Goal: Transaction & Acquisition: Download file/media

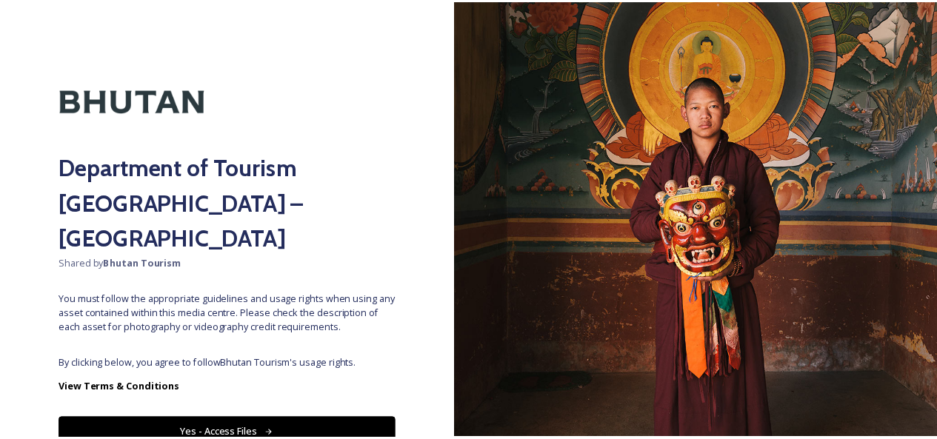
scroll to position [46, 0]
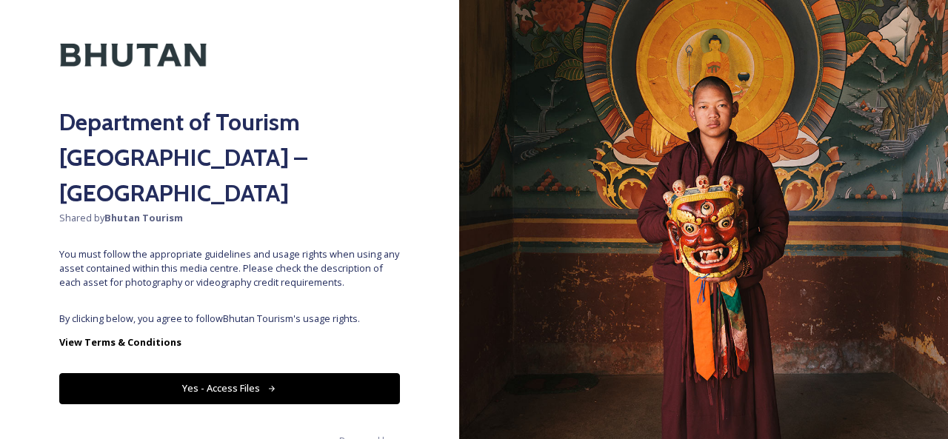
click at [222, 373] on button "Yes - Access Files" at bounding box center [229, 388] width 341 height 30
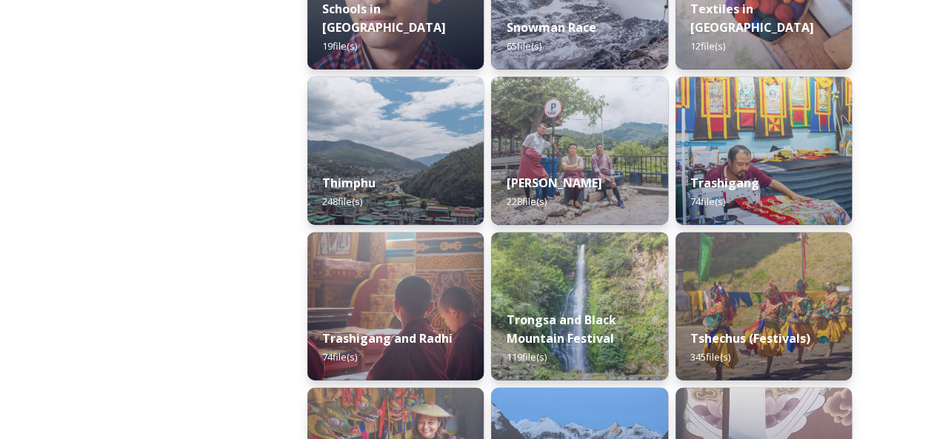
scroll to position [1567, 0]
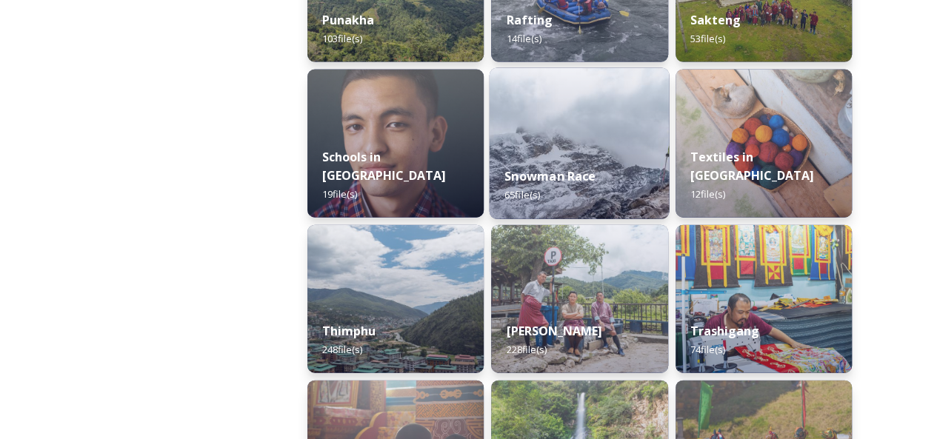
click at [619, 139] on img at bounding box center [580, 143] width 180 height 151
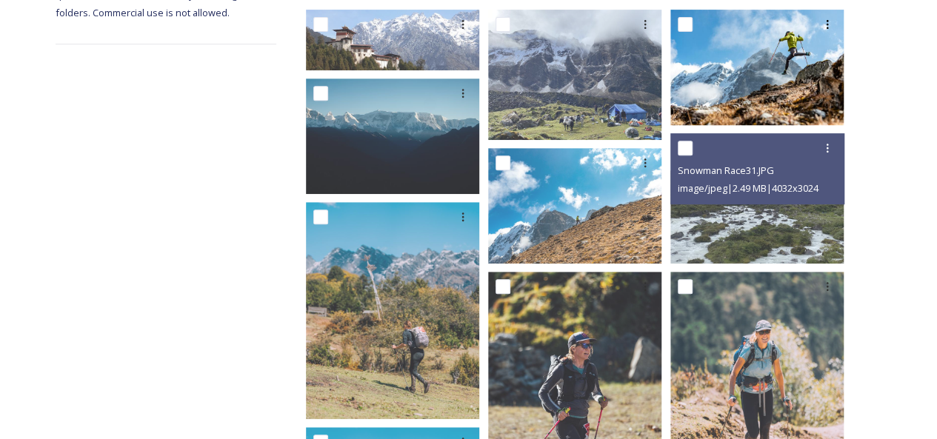
scroll to position [222, 0]
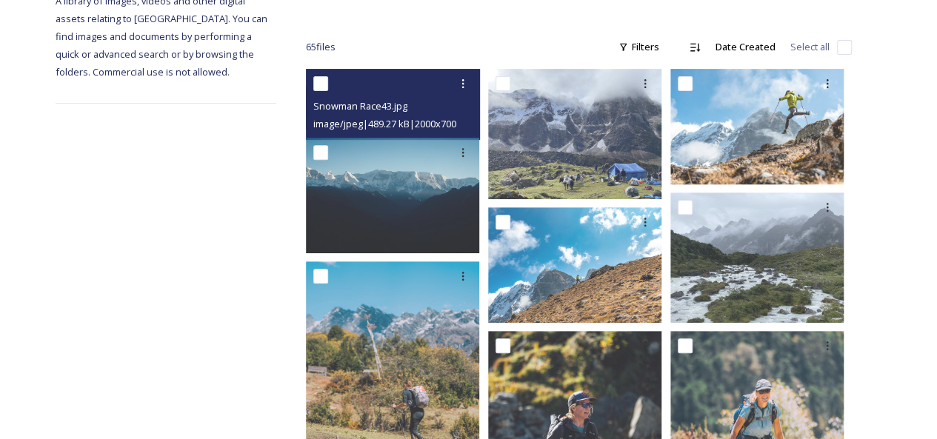
click at [383, 97] on div "Snowman Race43.jpg" at bounding box center [394, 106] width 163 height 18
click at [460, 78] on icon at bounding box center [463, 84] width 12 height 12
click at [449, 138] on span "Download" at bounding box center [445, 145] width 45 height 14
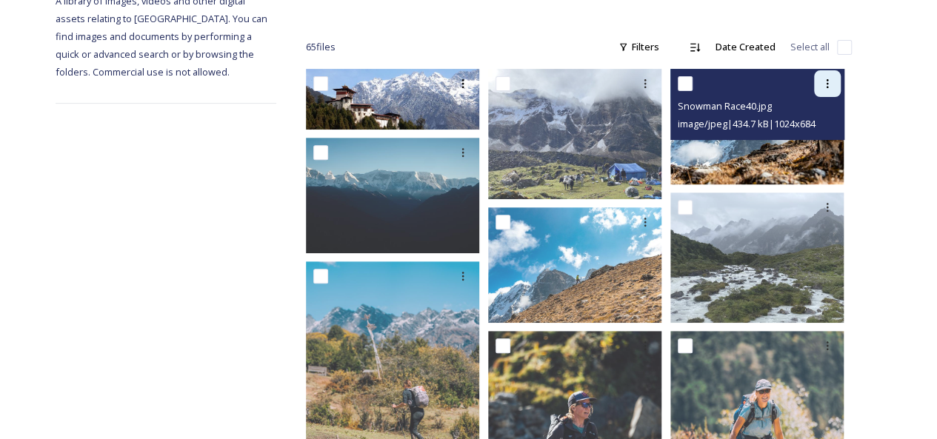
click at [833, 77] on div at bounding box center [827, 83] width 27 height 27
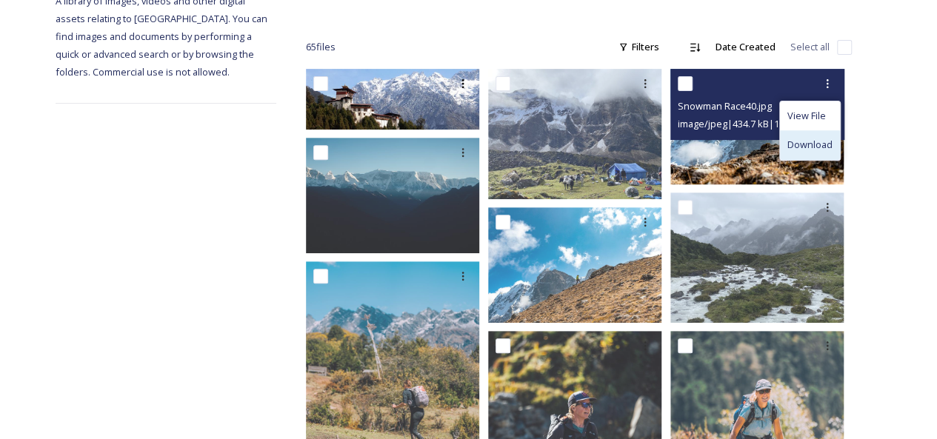
click at [798, 138] on span "Download" at bounding box center [809, 145] width 45 height 14
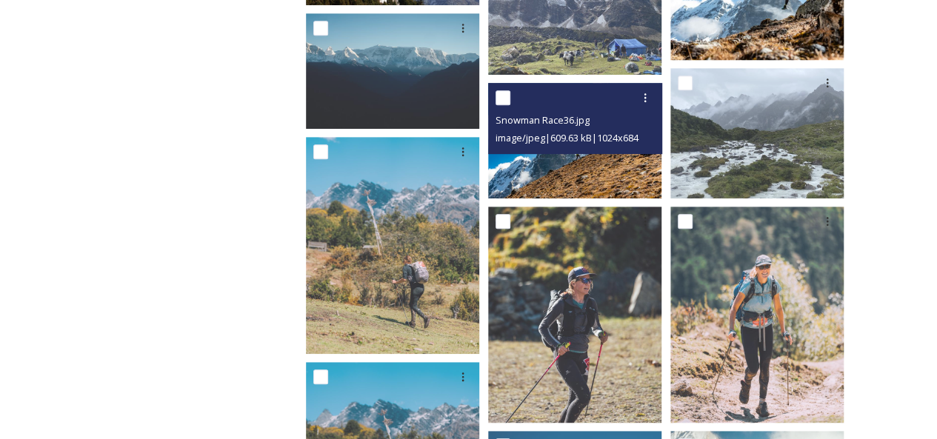
scroll to position [370, 0]
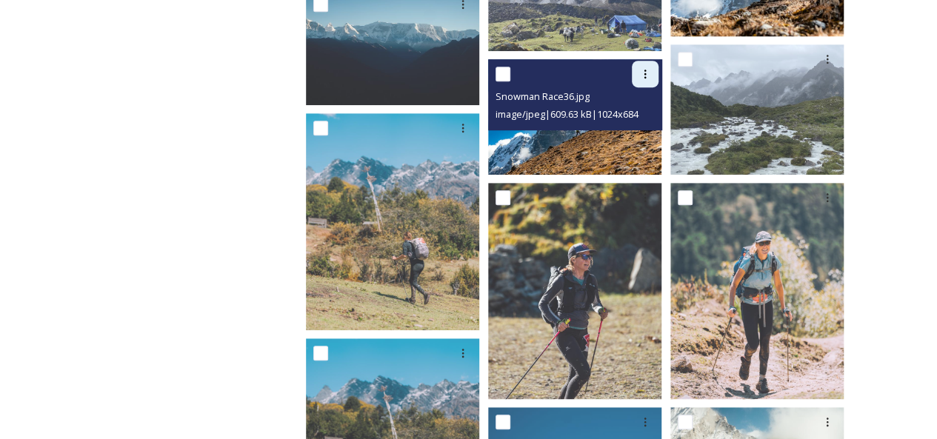
click at [641, 68] on icon at bounding box center [645, 74] width 12 height 12
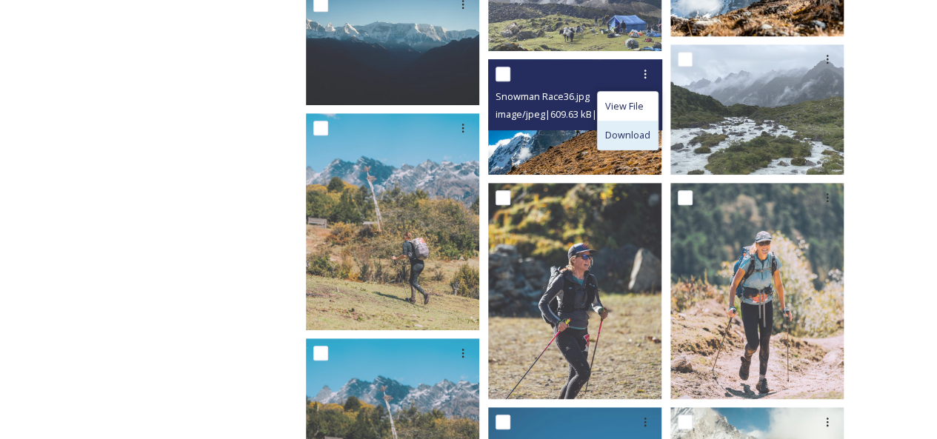
click at [617, 128] on span "Download" at bounding box center [627, 135] width 45 height 14
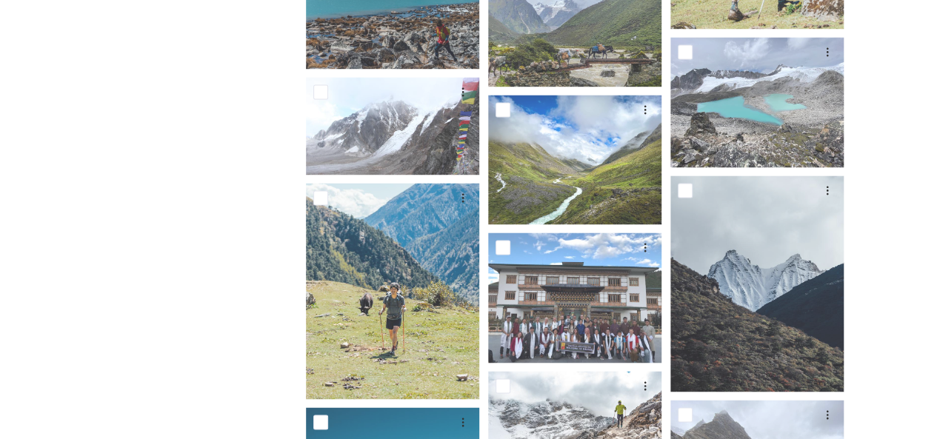
scroll to position [1111, 0]
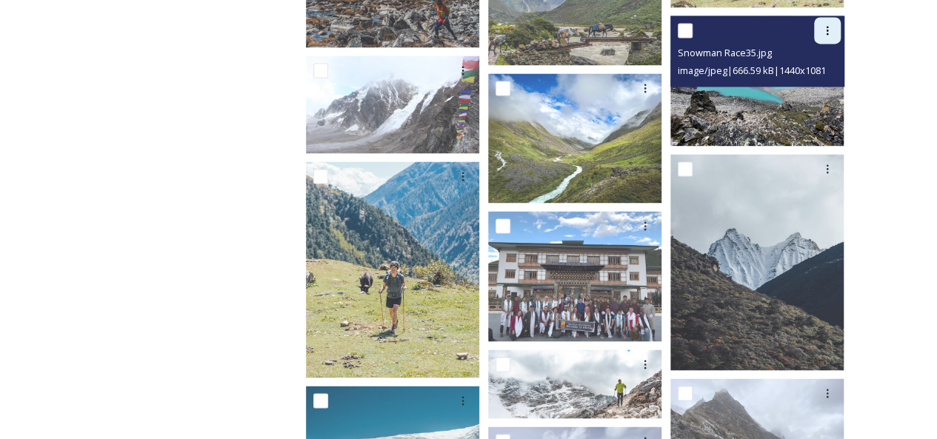
click at [824, 24] on icon at bounding box center [827, 30] width 12 height 12
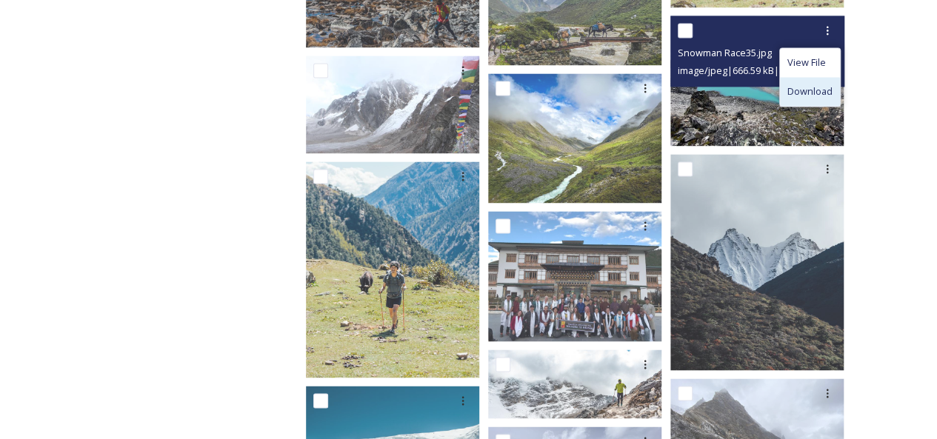
click at [806, 77] on div "Download" at bounding box center [810, 91] width 60 height 29
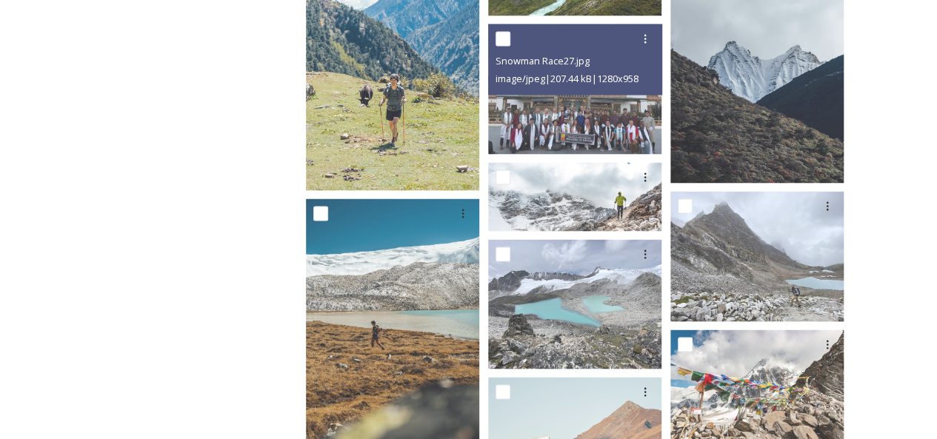
scroll to position [1333, 0]
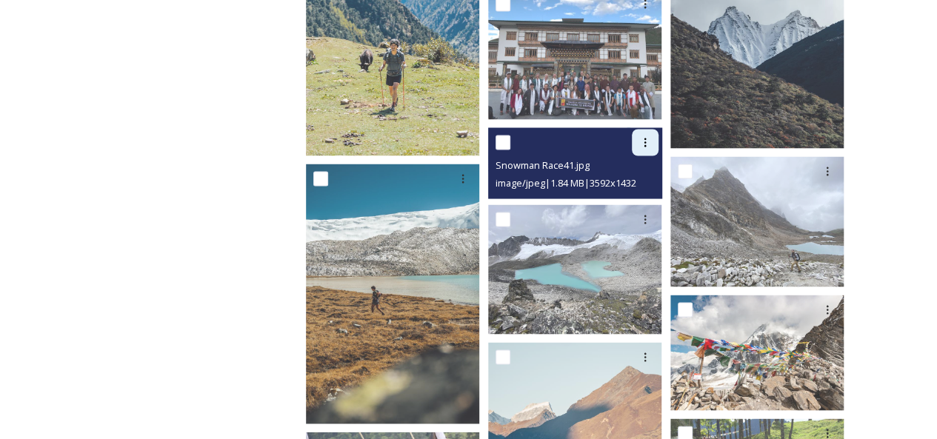
click at [649, 136] on icon at bounding box center [645, 142] width 12 height 12
click at [634, 196] on span "Download" at bounding box center [627, 203] width 45 height 14
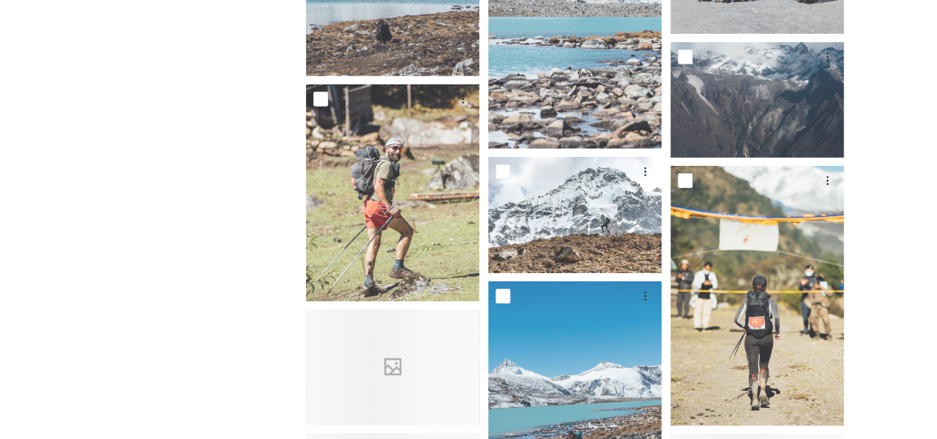
scroll to position [2370, 0]
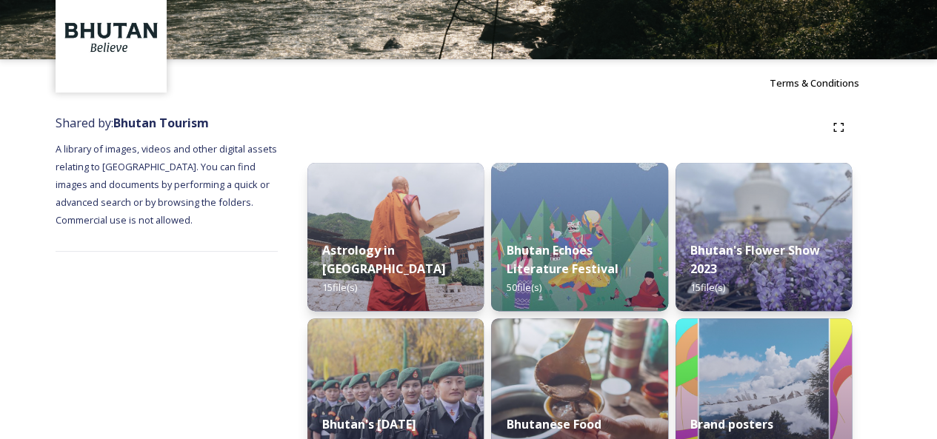
scroll to position [148, 0]
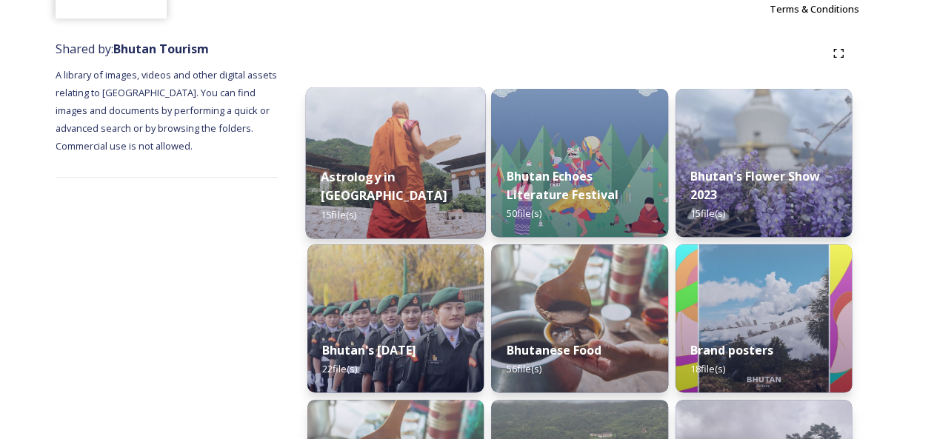
click at [401, 170] on img at bounding box center [396, 162] width 180 height 151
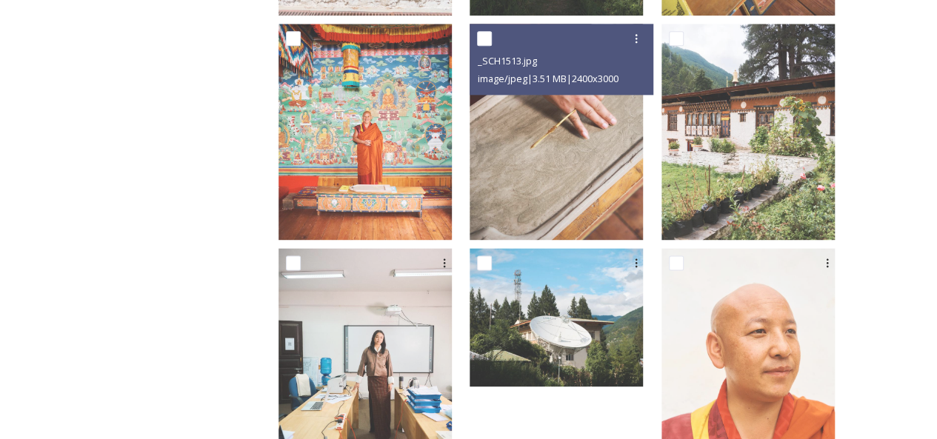
scroll to position [989, 0]
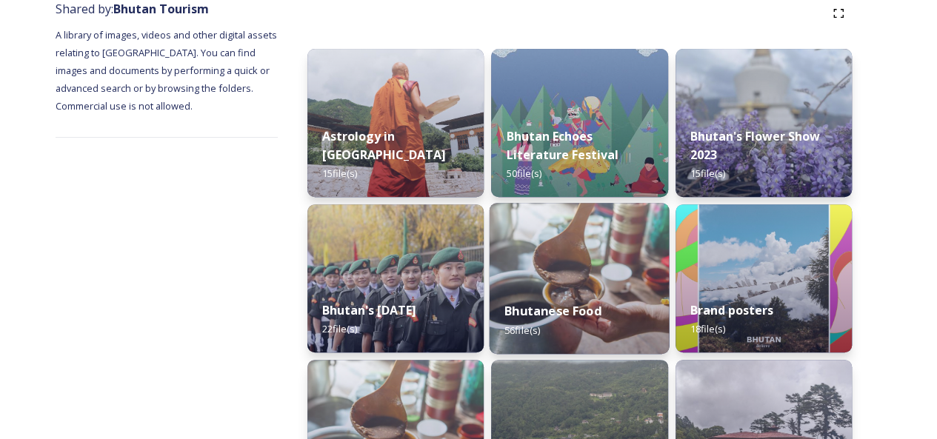
scroll to position [222, 0]
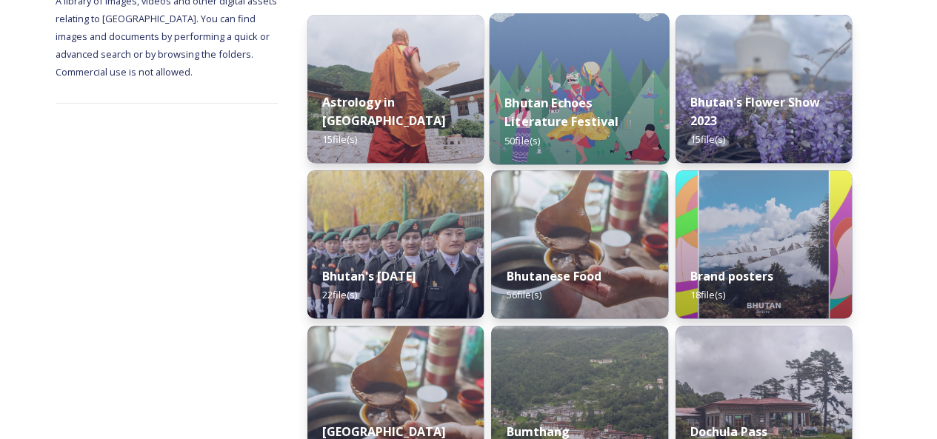
click at [625, 81] on div "Bhutan Echoes Literature Festival 50 file(s)" at bounding box center [580, 121] width 180 height 86
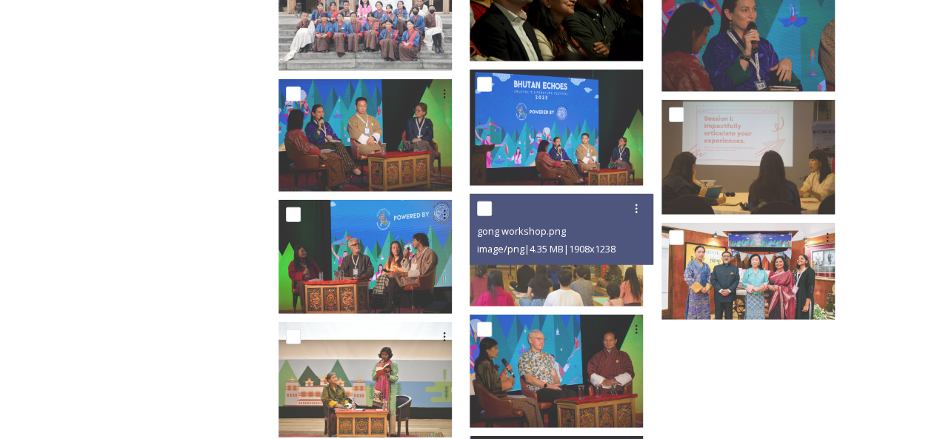
scroll to position [2059, 0]
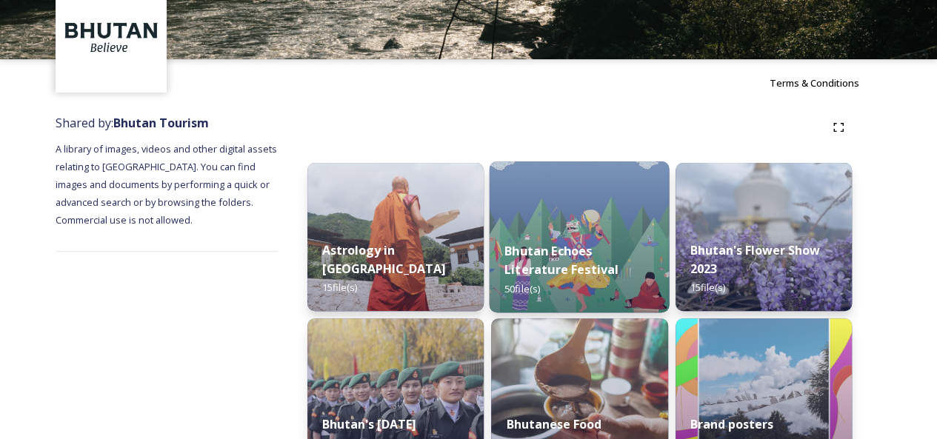
scroll to position [148, 0]
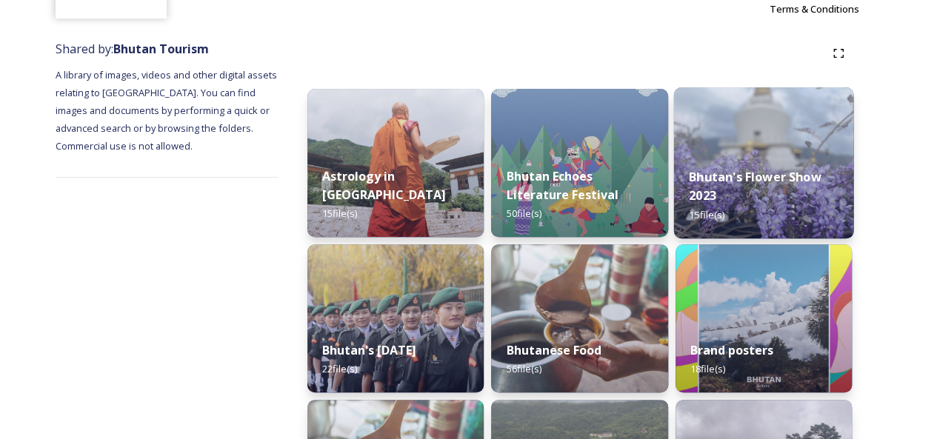
click at [746, 186] on div "Bhutan's Flower Show 2023 15 file(s)" at bounding box center [763, 196] width 180 height 86
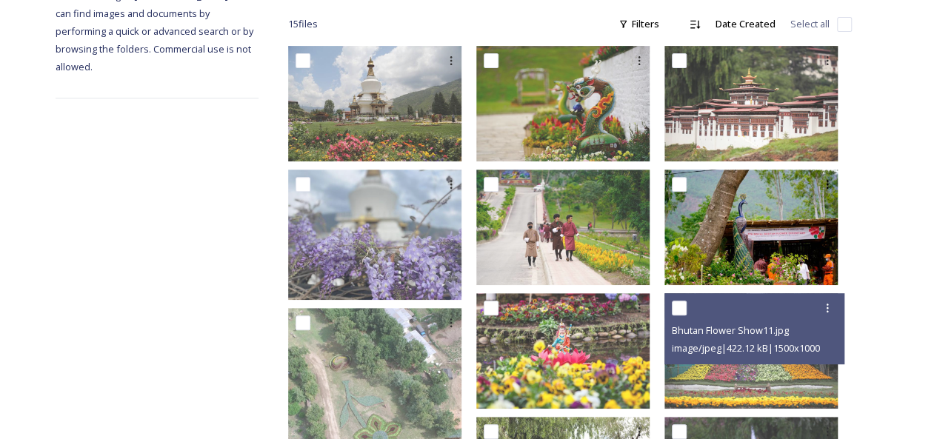
scroll to position [222, 0]
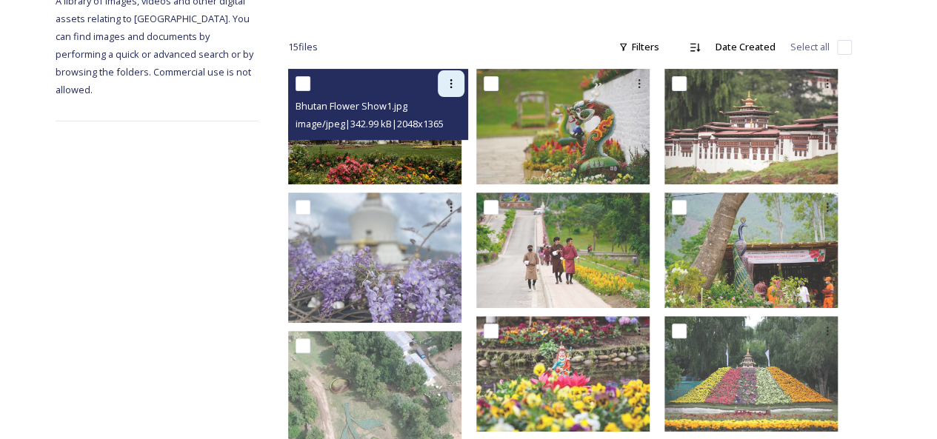
click at [457, 78] on icon at bounding box center [451, 84] width 12 height 12
click at [441, 138] on span "Download" at bounding box center [433, 145] width 45 height 14
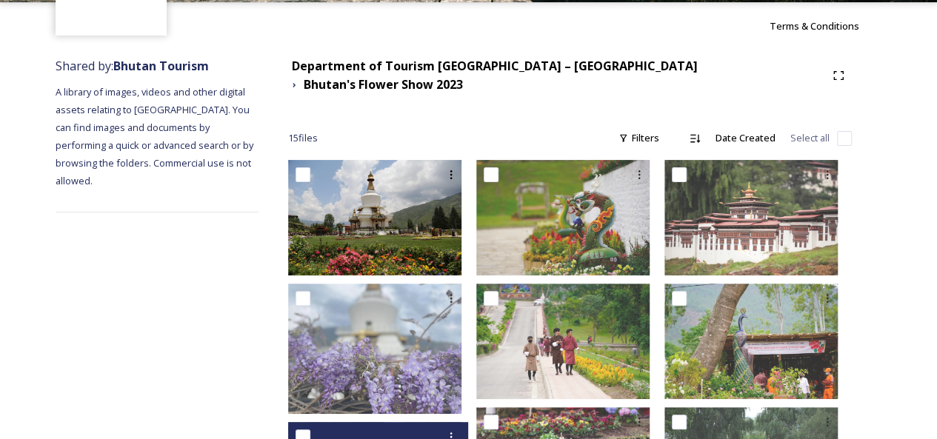
scroll to position [50, 0]
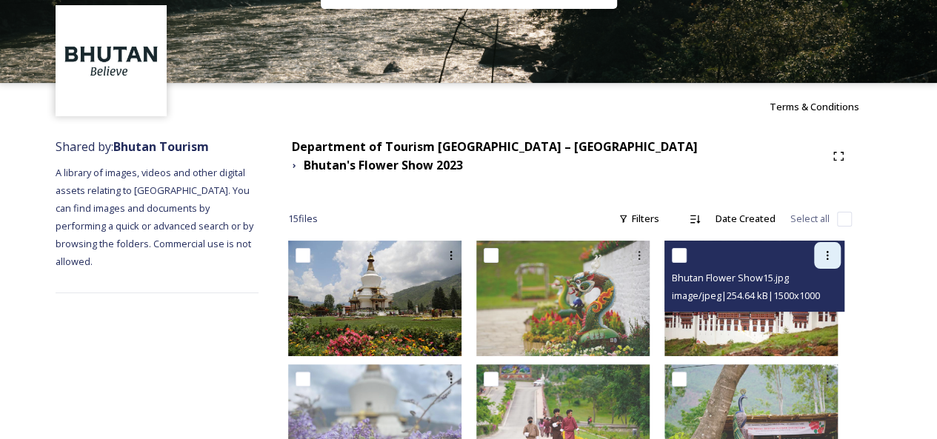
click at [825, 250] on icon at bounding box center [827, 256] width 12 height 12
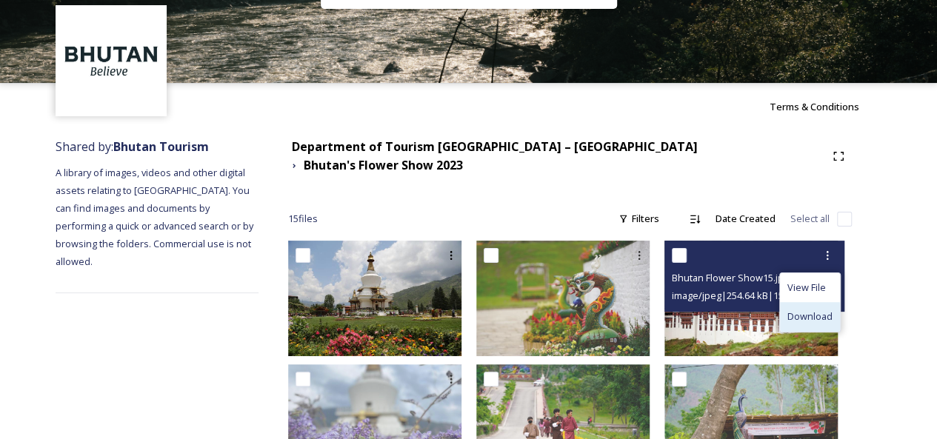
click at [802, 310] on span "Download" at bounding box center [809, 317] width 45 height 14
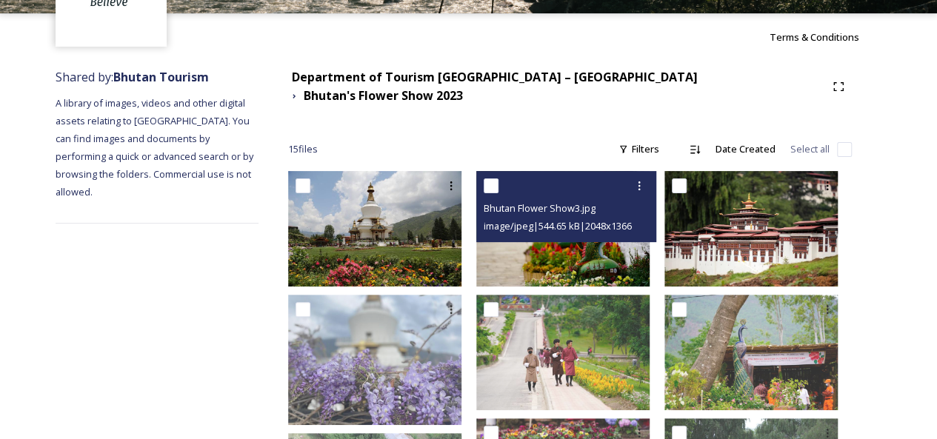
scroll to position [198, 0]
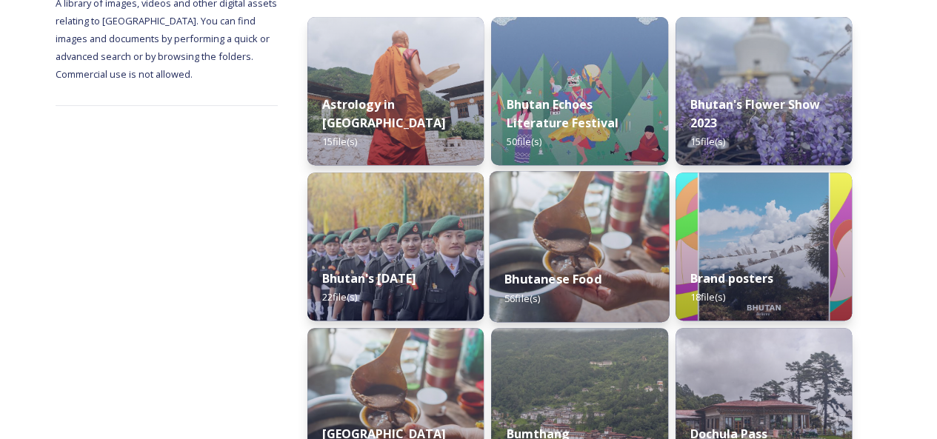
scroll to position [370, 0]
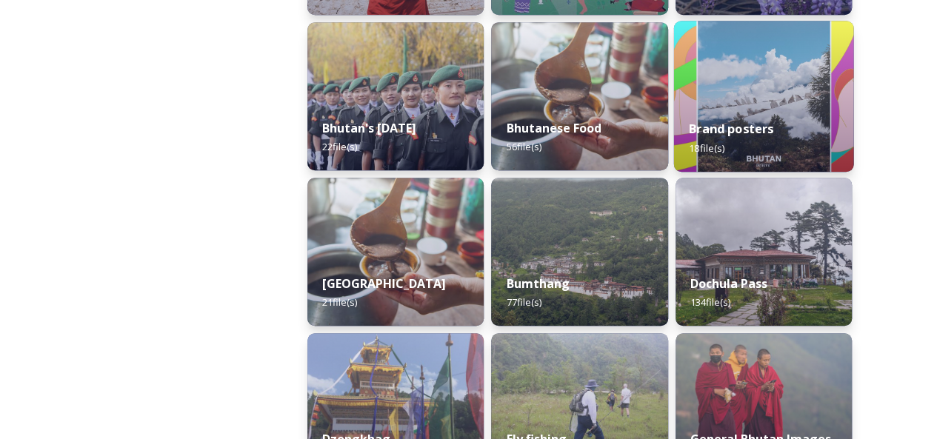
click at [745, 115] on div "Brand posters 18 file(s)" at bounding box center [763, 137] width 180 height 67
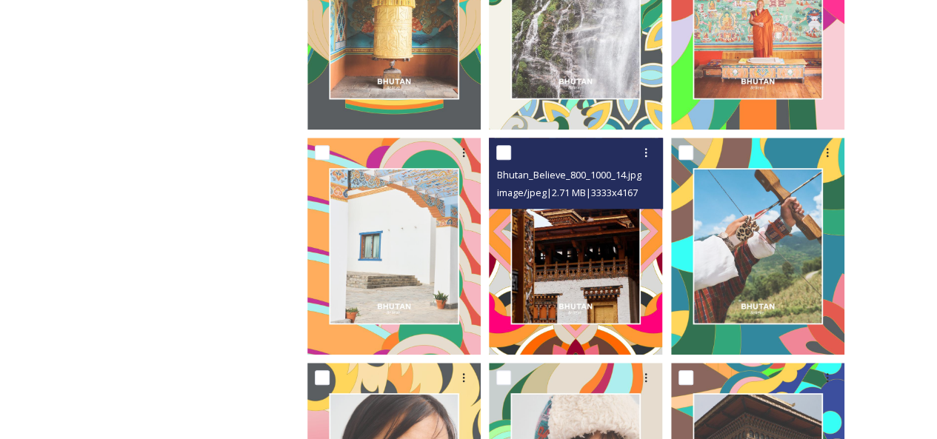
scroll to position [963, 0]
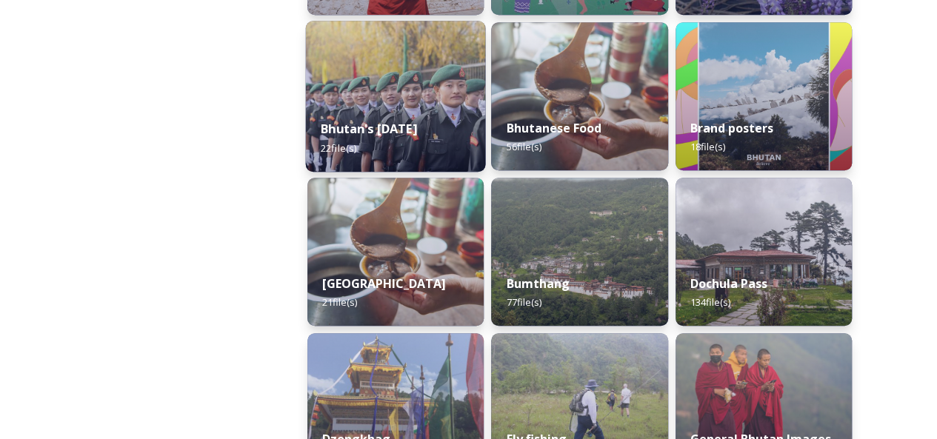
scroll to position [444, 0]
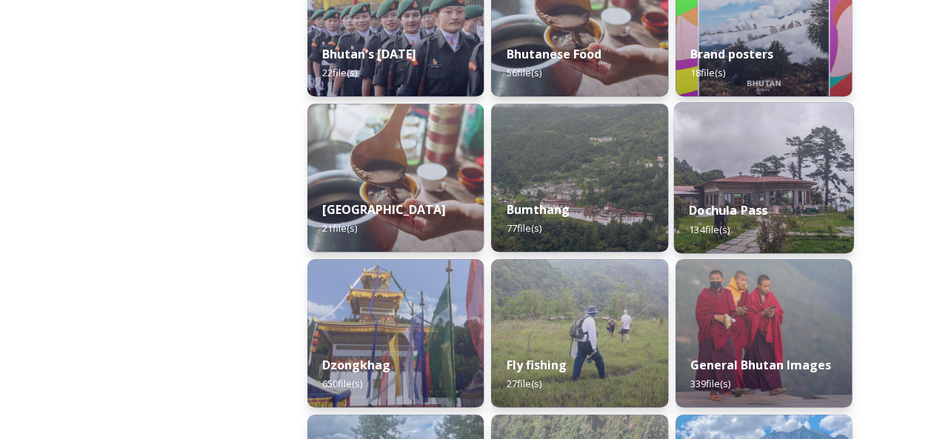
click at [735, 199] on div "Dochula Pass 134 file(s)" at bounding box center [763, 219] width 180 height 67
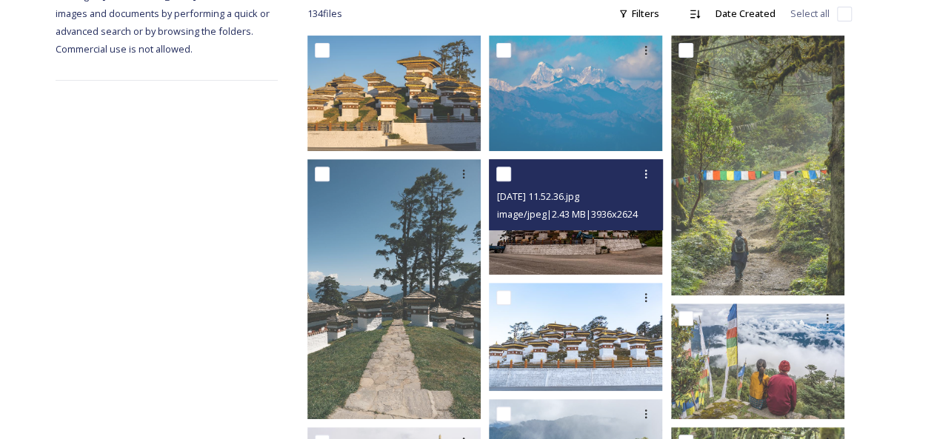
scroll to position [222, 0]
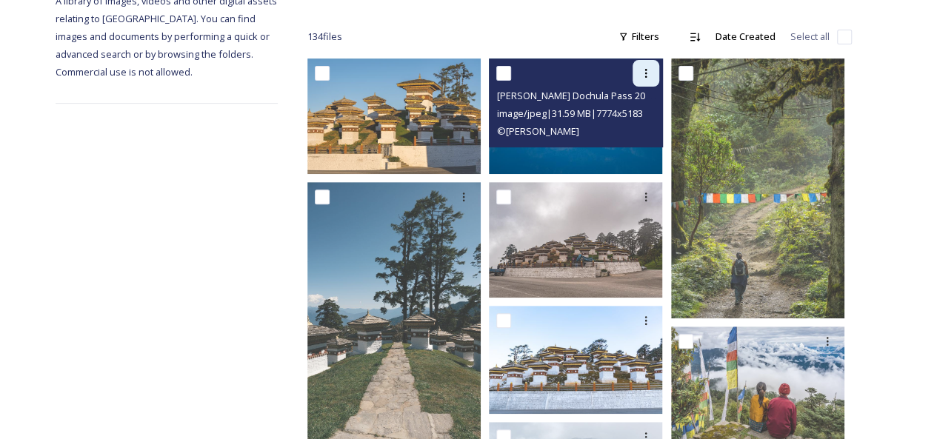
click at [645, 81] on div at bounding box center [645, 73] width 27 height 27
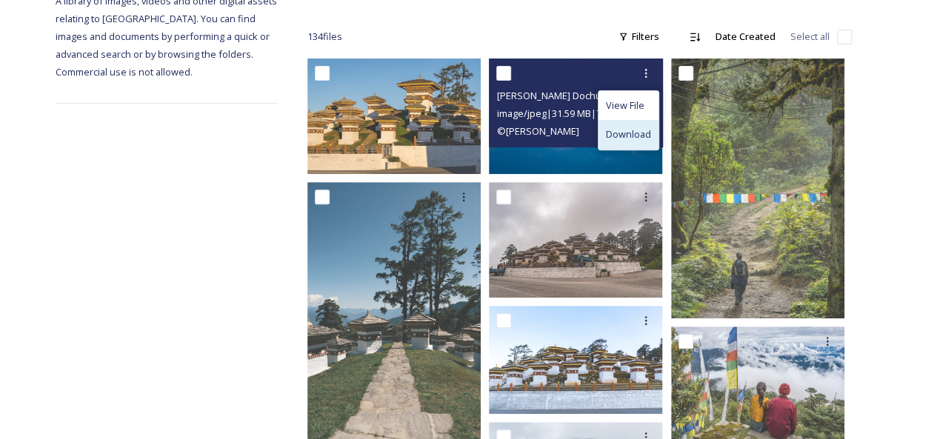
click at [623, 128] on span "Download" at bounding box center [628, 134] width 45 height 14
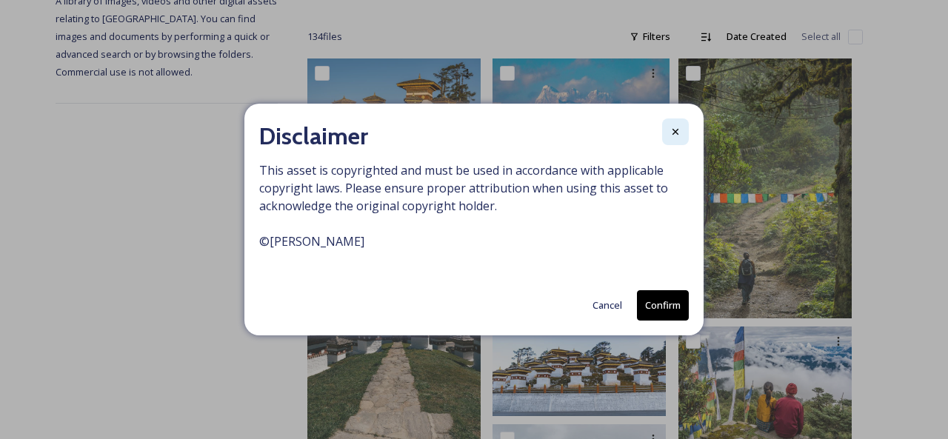
click at [672, 138] on div at bounding box center [675, 131] width 27 height 27
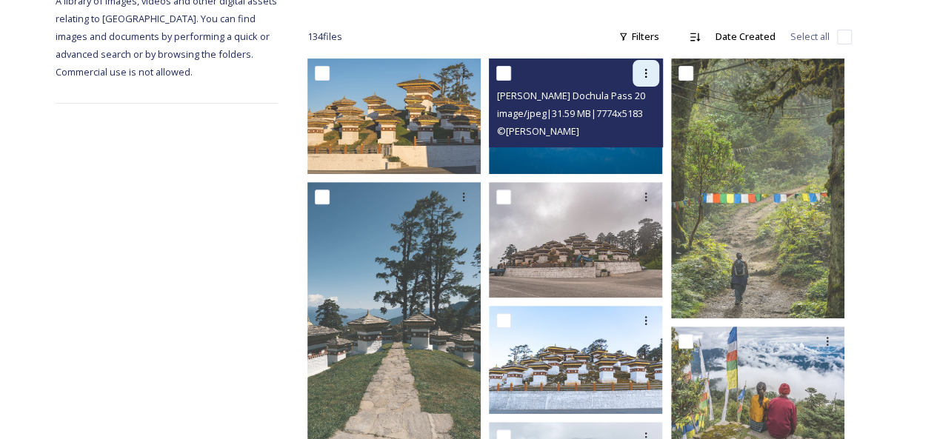
click at [645, 72] on icon at bounding box center [646, 73] width 12 height 12
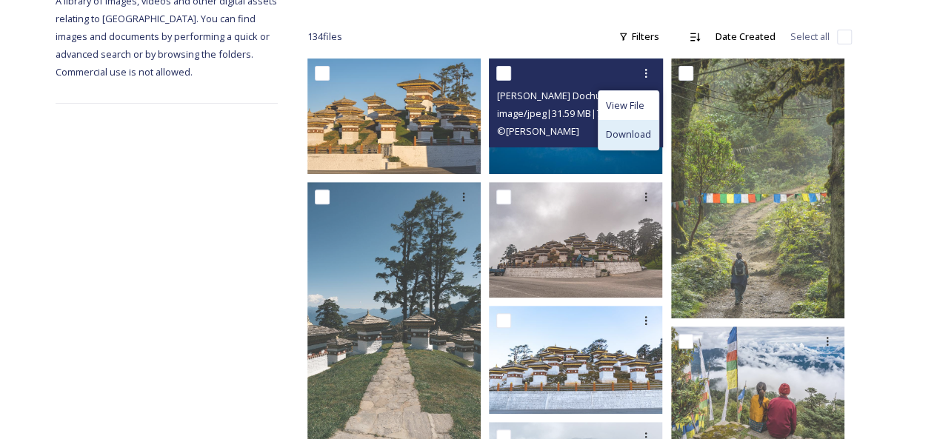
click at [622, 128] on span "Download" at bounding box center [628, 134] width 45 height 14
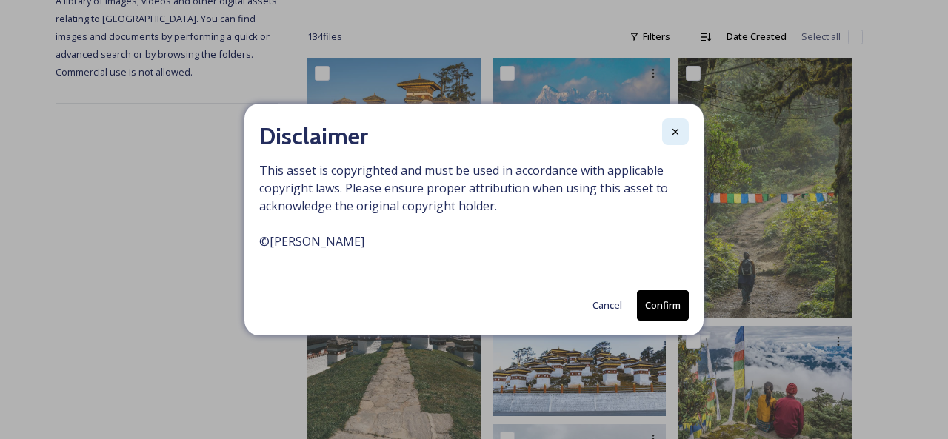
click at [684, 134] on div at bounding box center [675, 131] width 27 height 27
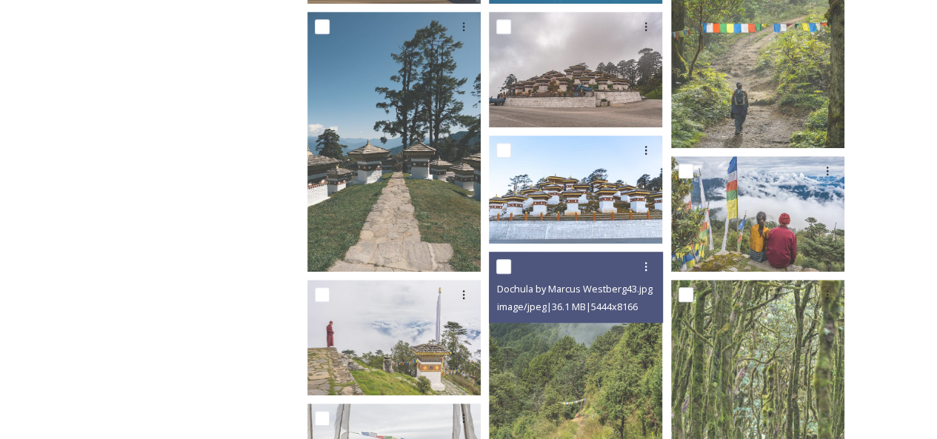
scroll to position [370, 0]
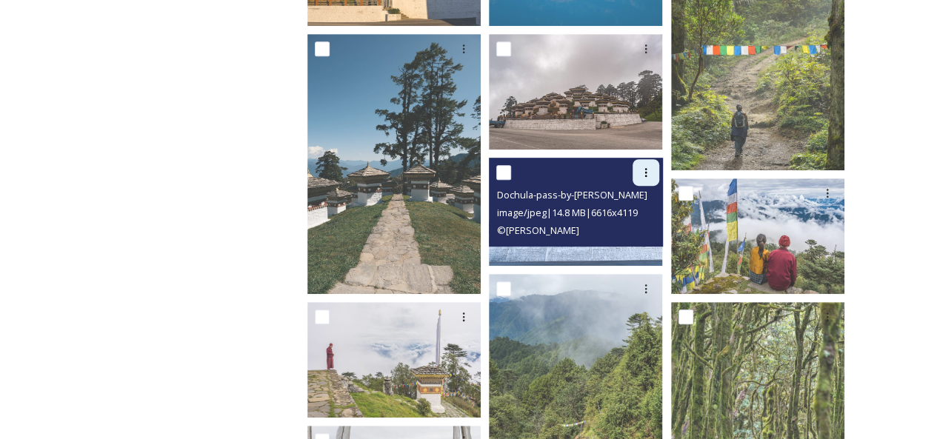
click at [646, 171] on icon at bounding box center [646, 173] width 12 height 12
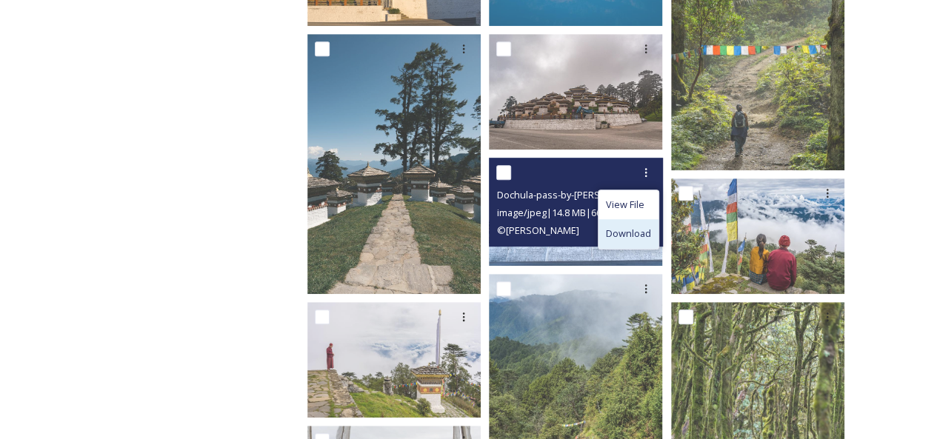
click at [631, 230] on span "Download" at bounding box center [628, 234] width 45 height 14
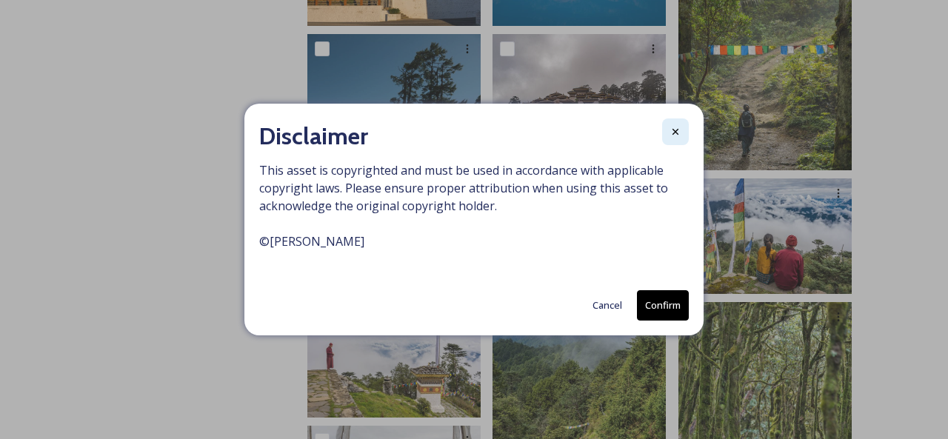
click at [675, 130] on icon at bounding box center [675, 132] width 12 height 12
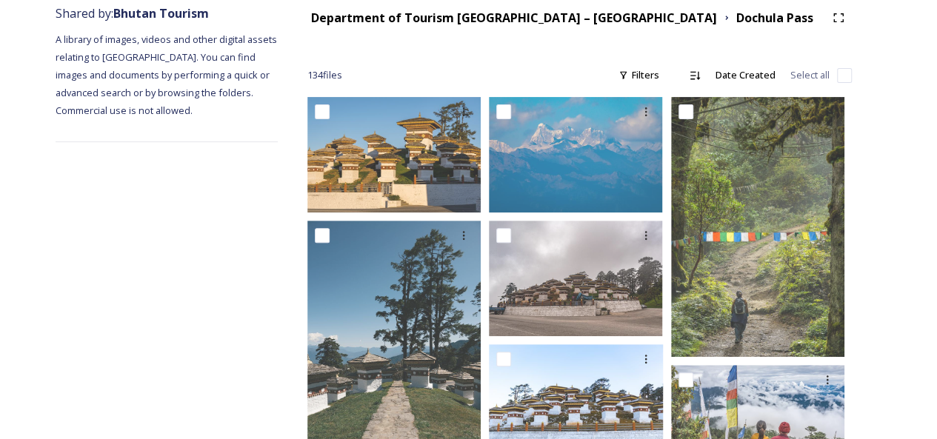
scroll to position [0, 0]
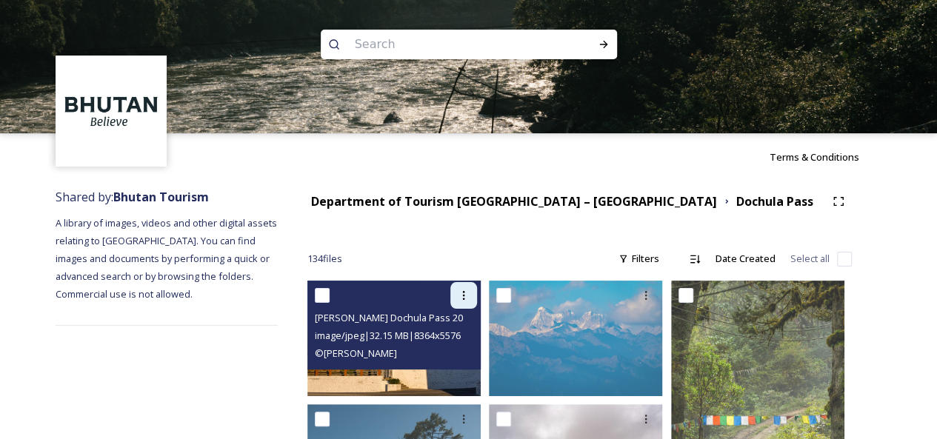
click at [467, 300] on icon at bounding box center [464, 296] width 12 height 12
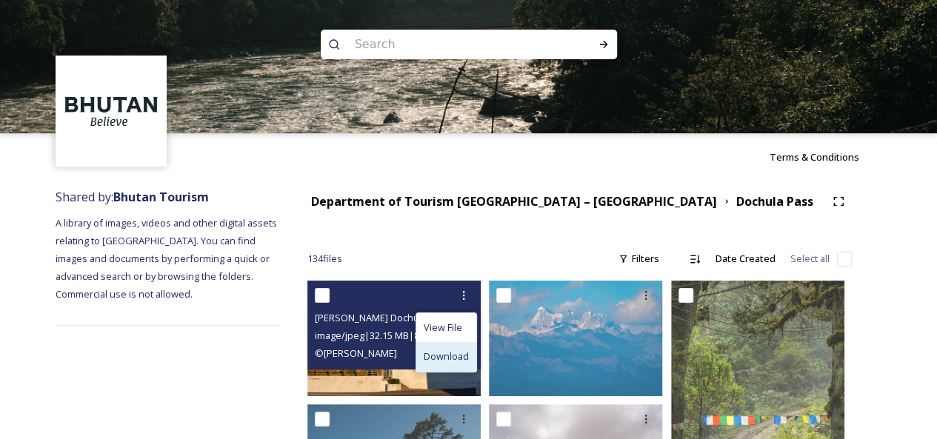
click at [450, 358] on span "Download" at bounding box center [446, 357] width 45 height 14
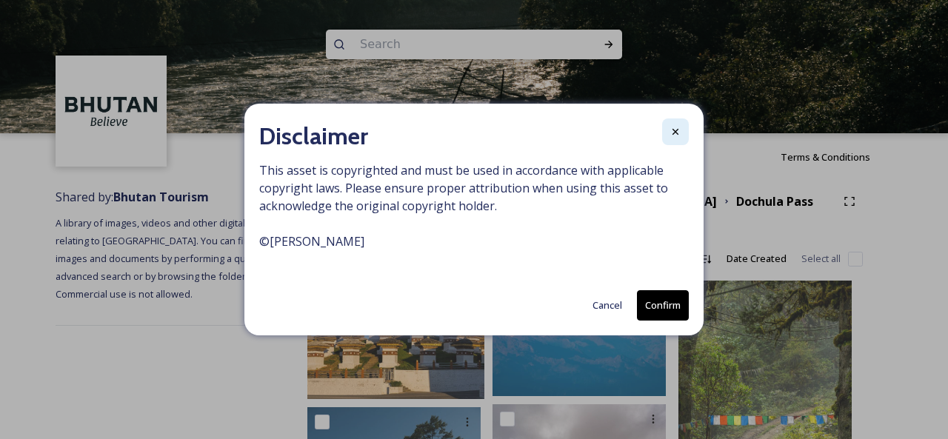
click at [681, 128] on icon at bounding box center [675, 132] width 12 height 12
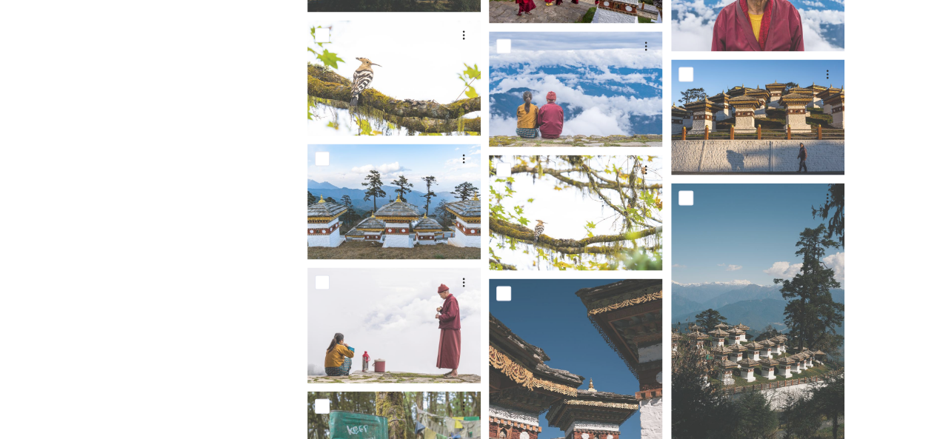
scroll to position [1555, 0]
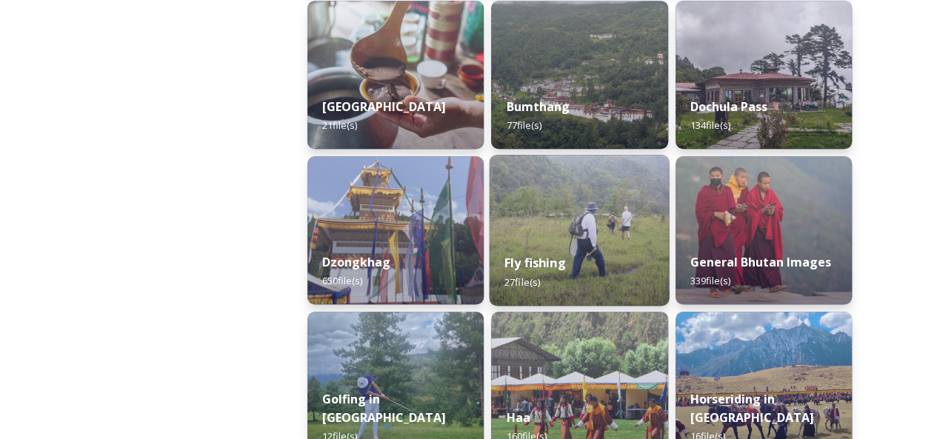
scroll to position [592, 0]
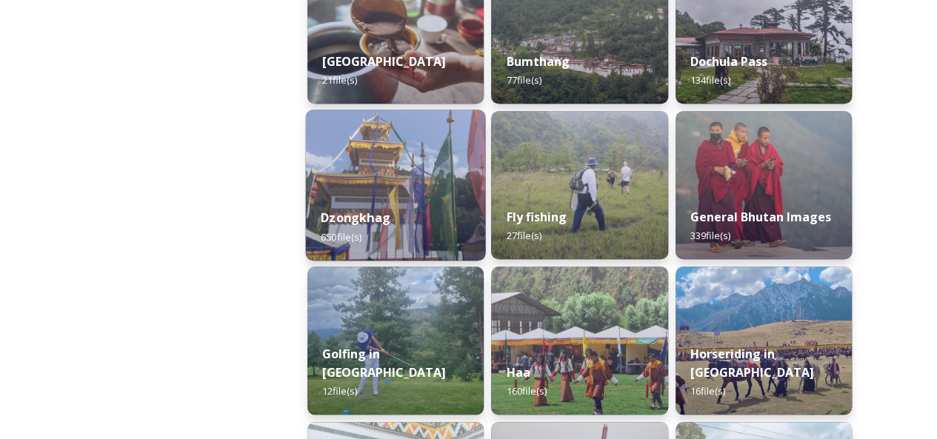
click at [424, 198] on div "Dzongkhag 650 file(s)" at bounding box center [396, 226] width 180 height 67
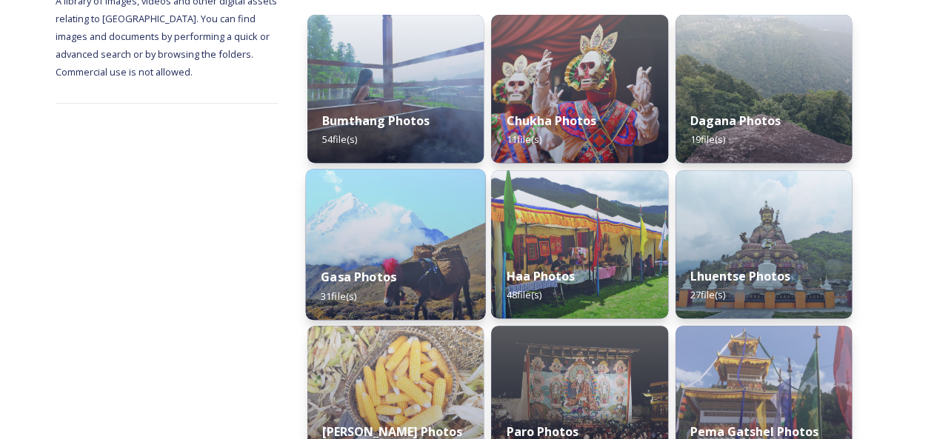
scroll to position [296, 0]
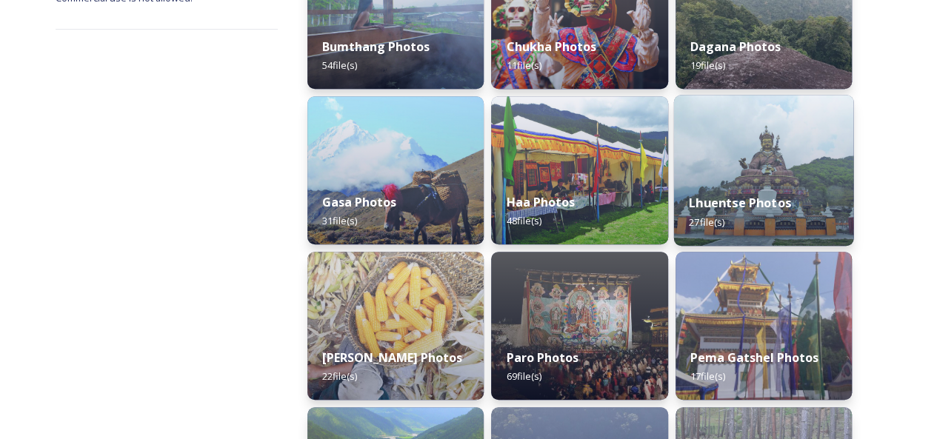
click at [783, 173] on img at bounding box center [763, 170] width 180 height 151
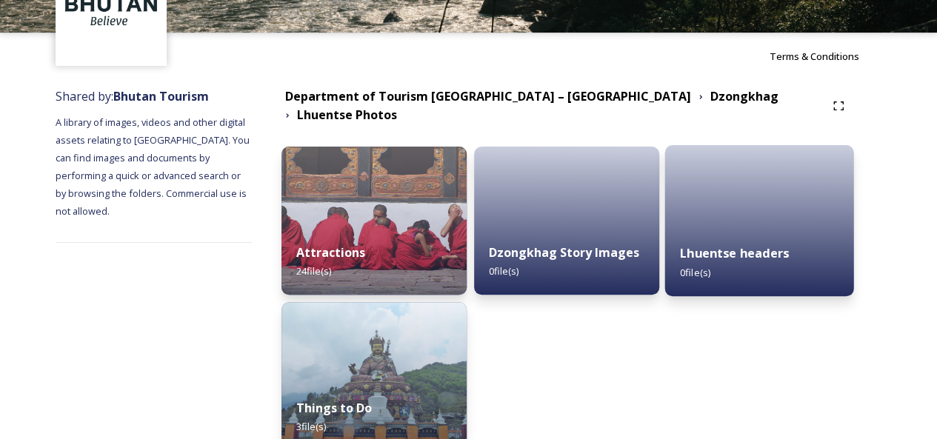
scroll to position [148, 0]
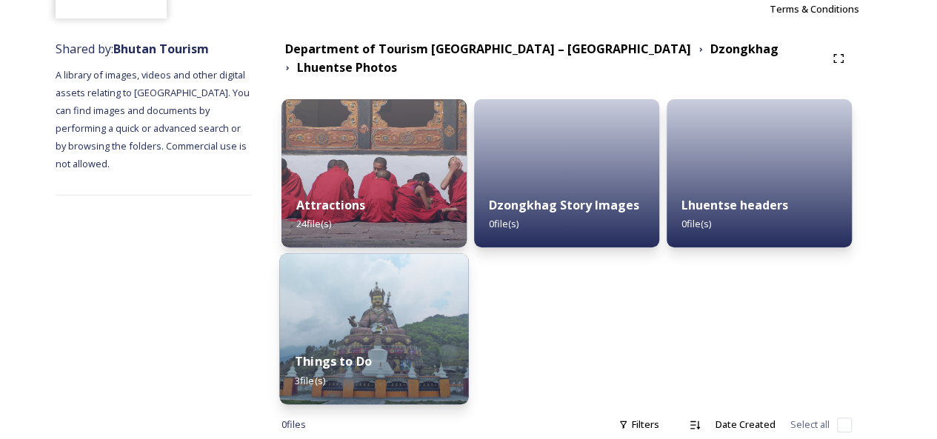
click at [414, 309] on img at bounding box center [373, 328] width 189 height 151
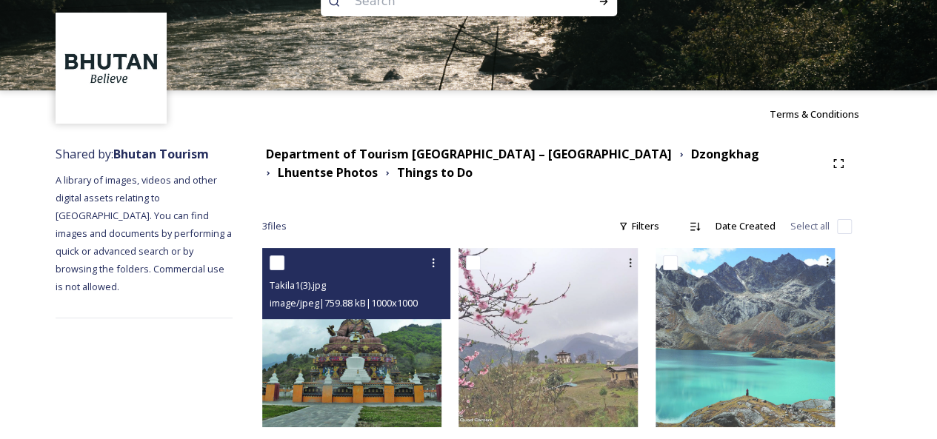
scroll to position [63, 0]
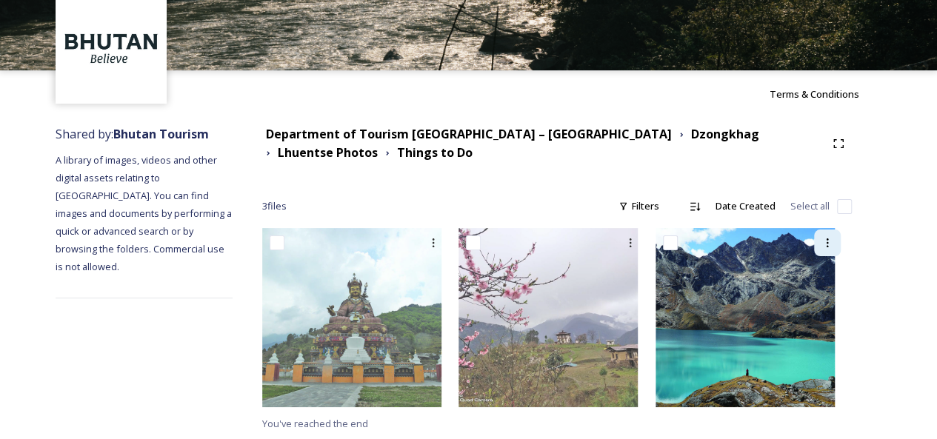
click at [832, 239] on div at bounding box center [827, 243] width 27 height 27
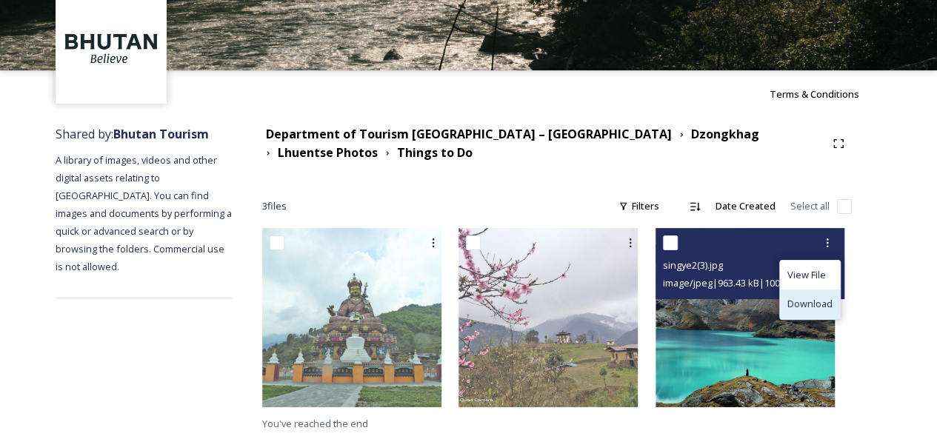
click at [803, 304] on span "Download" at bounding box center [809, 304] width 45 height 14
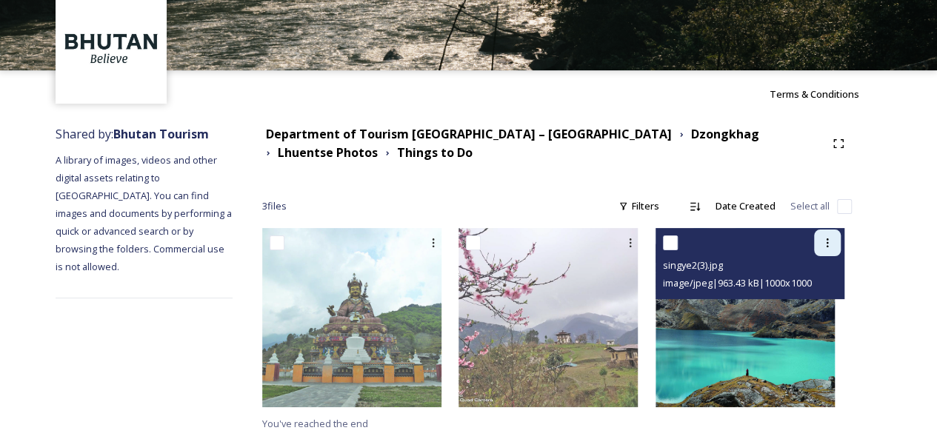
click at [821, 251] on div at bounding box center [827, 243] width 27 height 27
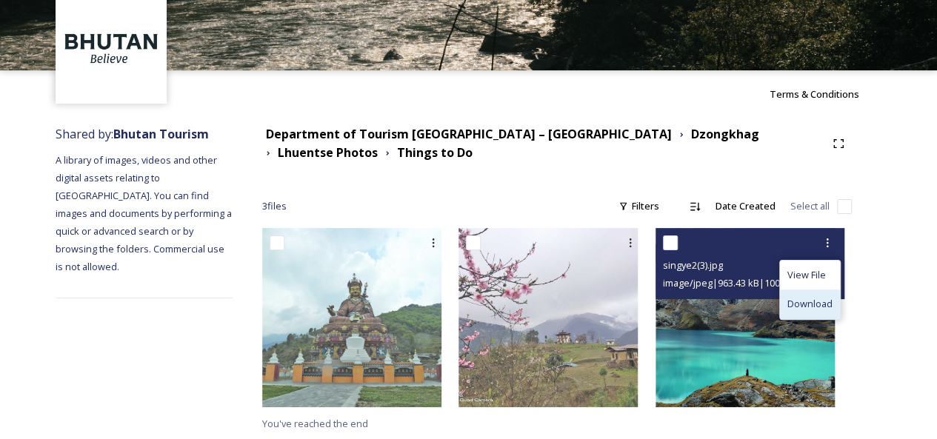
click at [798, 300] on span "Download" at bounding box center [809, 304] width 45 height 14
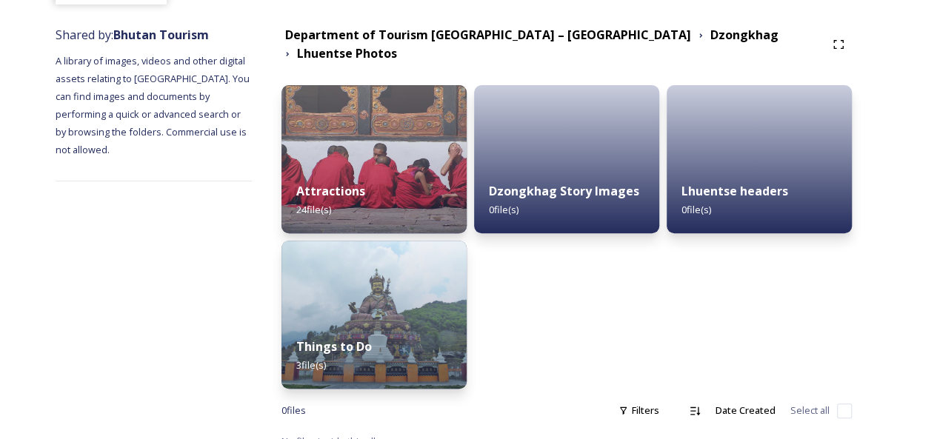
scroll to position [170, 0]
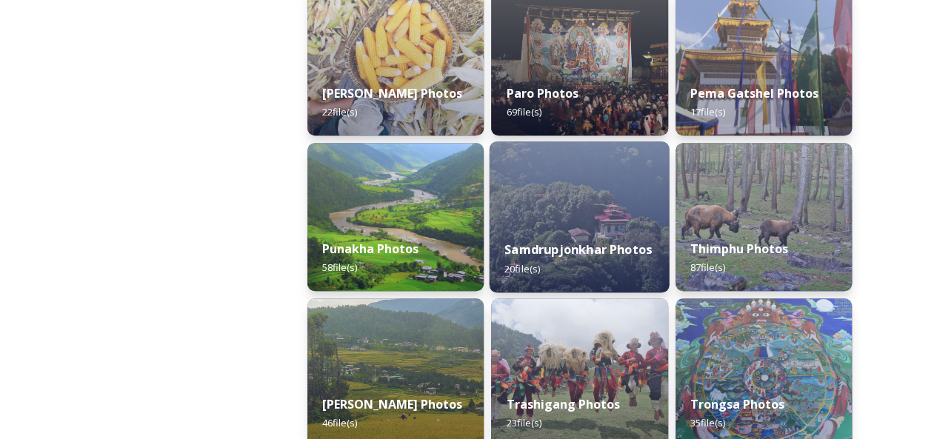
scroll to position [592, 0]
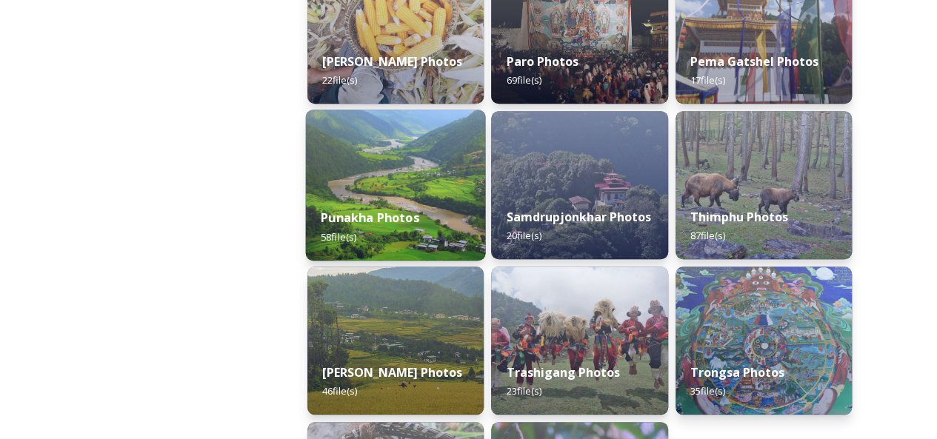
click at [404, 194] on div "Punakha Photos 58 file(s)" at bounding box center [396, 226] width 180 height 67
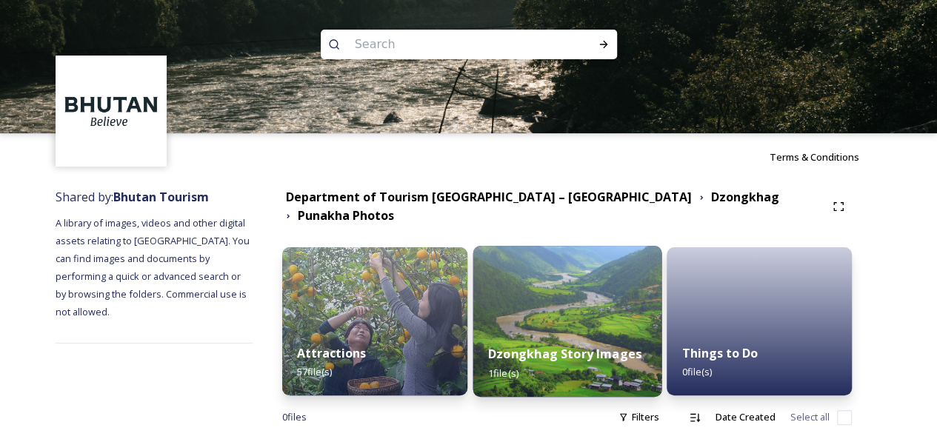
click at [593, 313] on img at bounding box center [566, 321] width 189 height 151
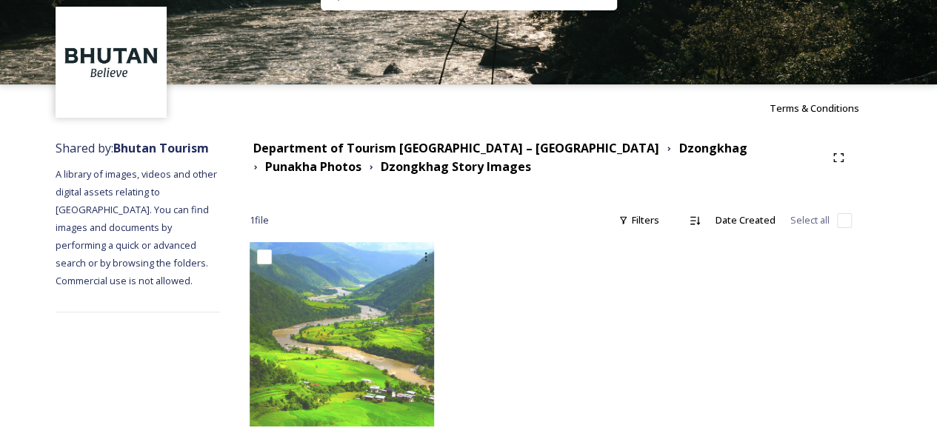
scroll to position [68, 0]
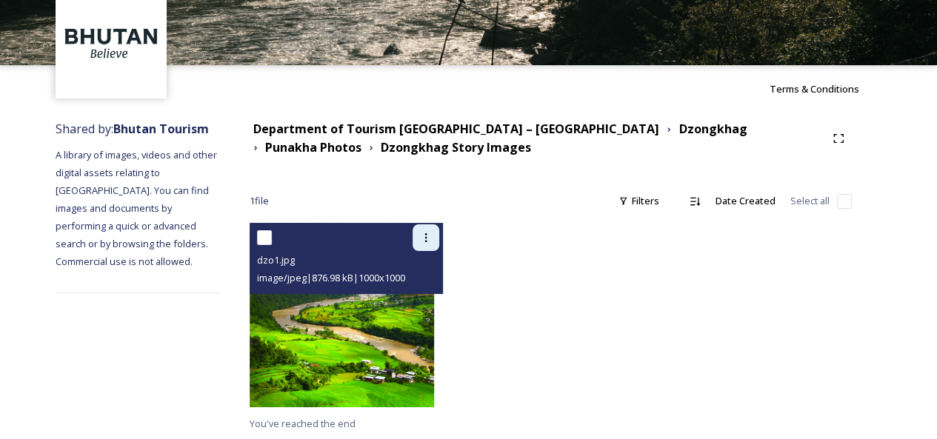
click at [432, 239] on icon at bounding box center [426, 238] width 12 height 12
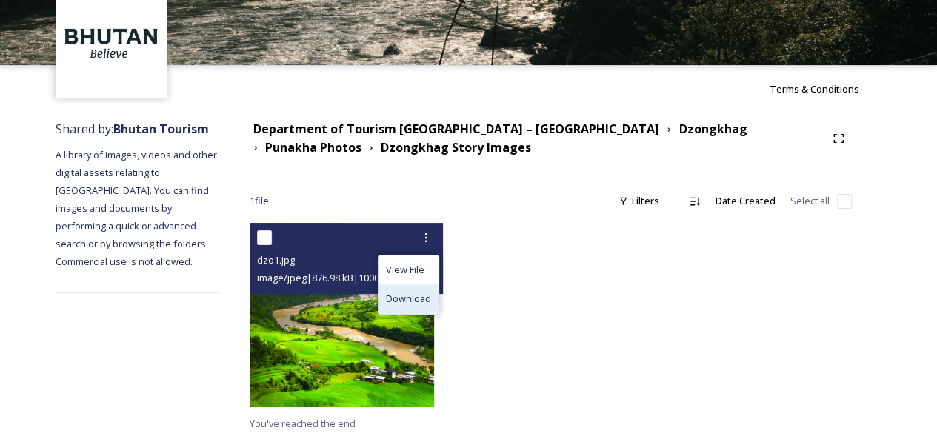
click at [431, 295] on span "Download" at bounding box center [408, 299] width 45 height 14
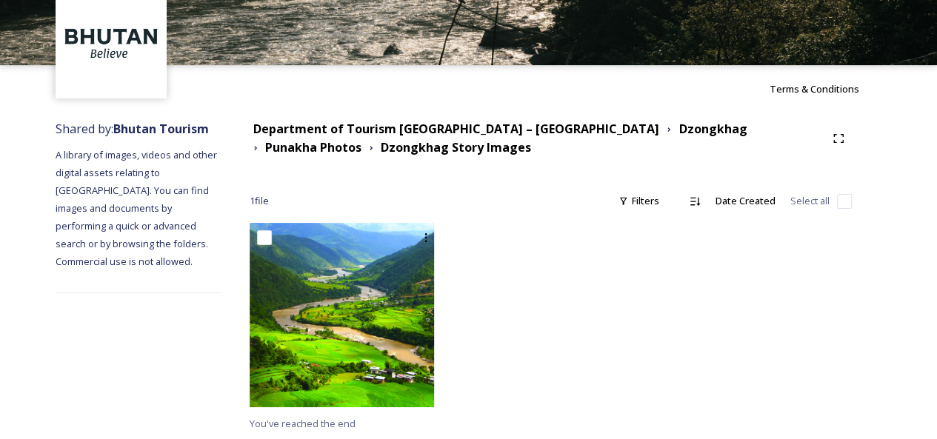
click at [538, 258] on div at bounding box center [551, 319] width 200 height 192
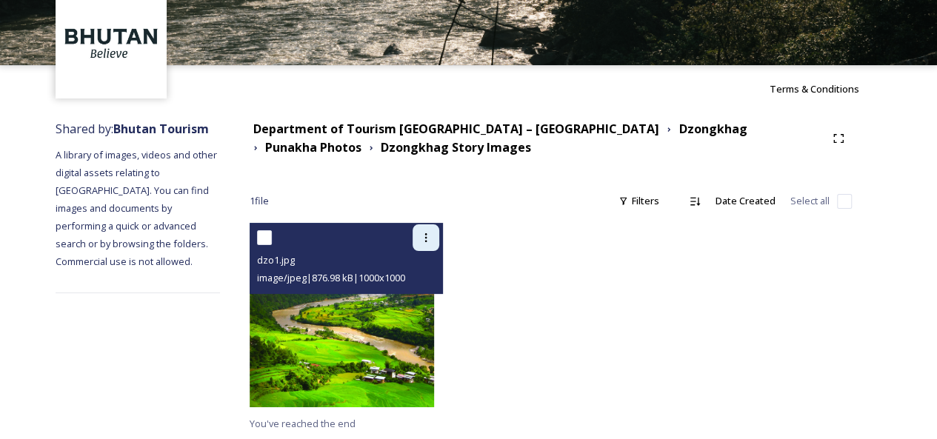
click at [432, 237] on icon at bounding box center [426, 238] width 12 height 12
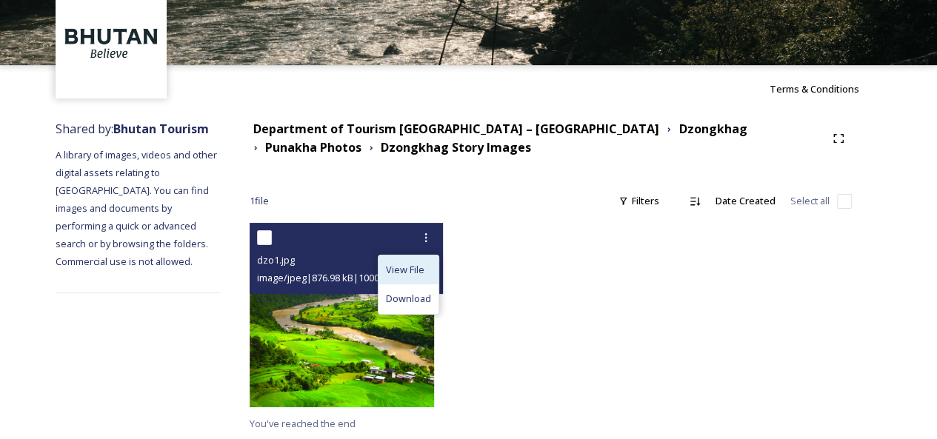
click at [424, 264] on span "View File" at bounding box center [405, 270] width 39 height 14
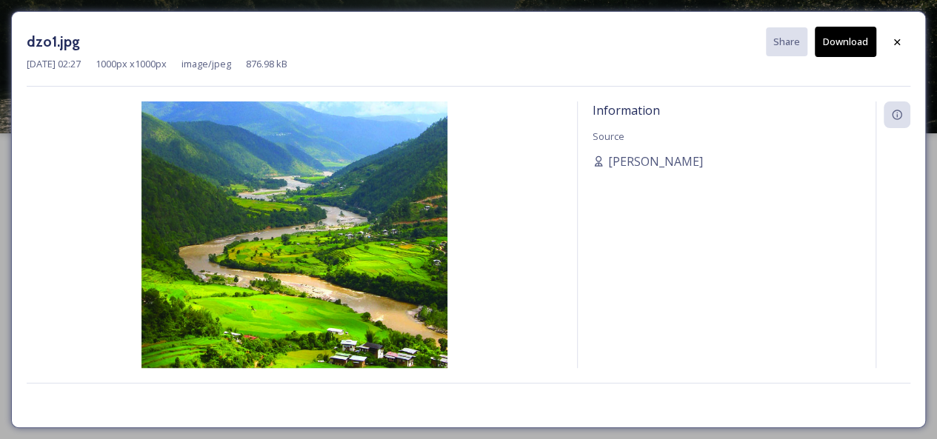
scroll to position [0, 0]
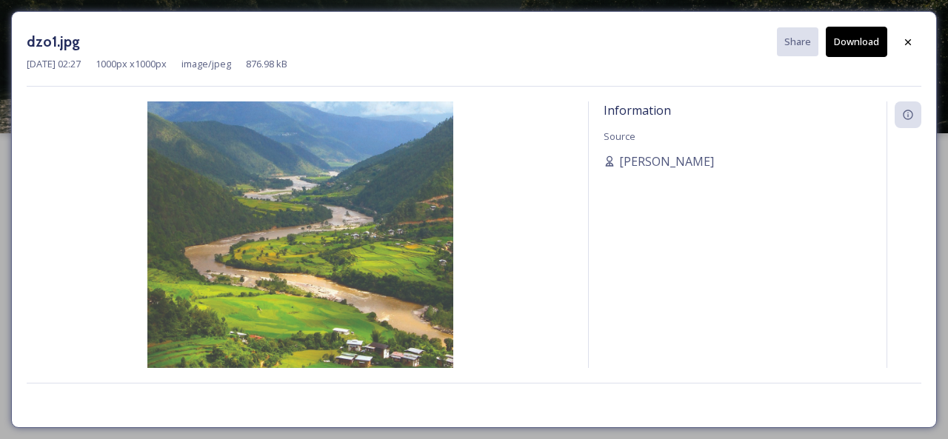
click at [852, 44] on button "Download" at bounding box center [856, 42] width 61 height 30
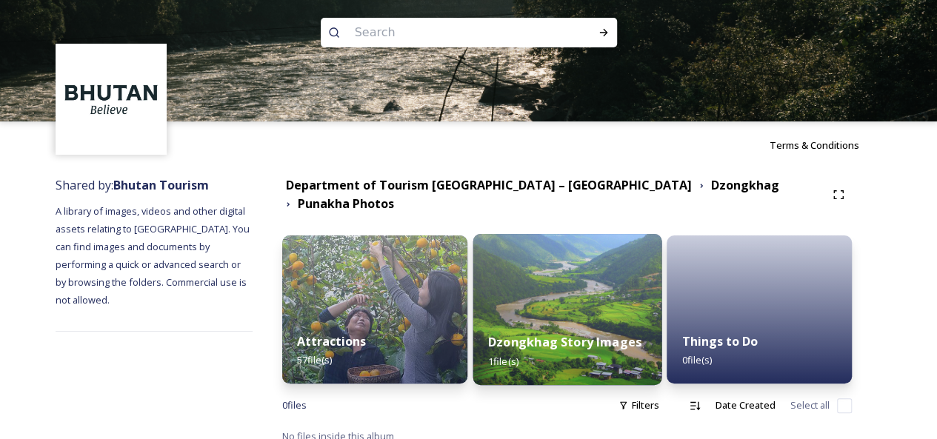
scroll to position [15, 0]
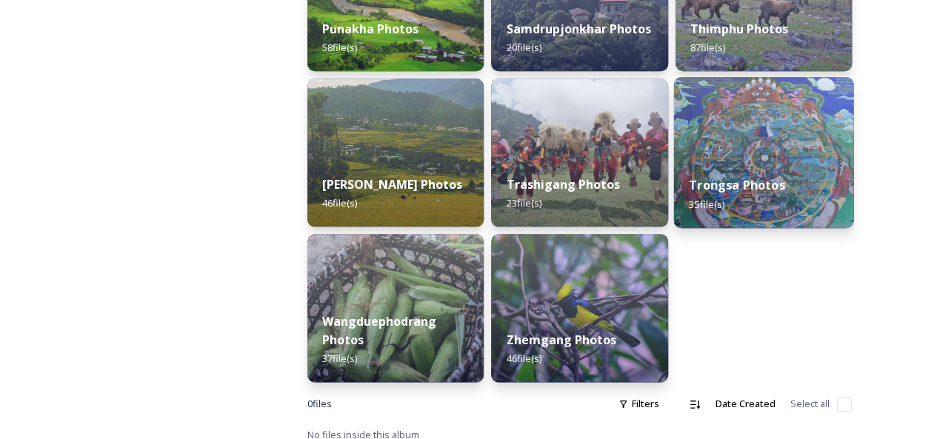
scroll to position [792, 0]
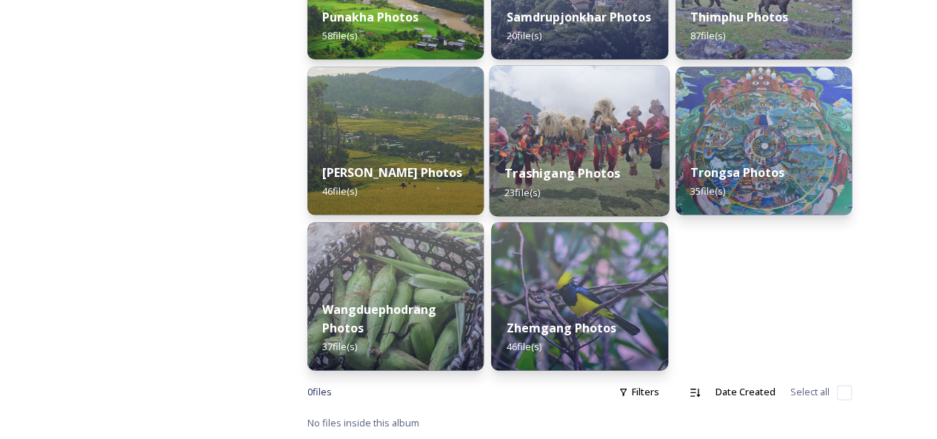
click at [578, 149] on div "Trashigang Photos 23 file(s)" at bounding box center [580, 182] width 180 height 67
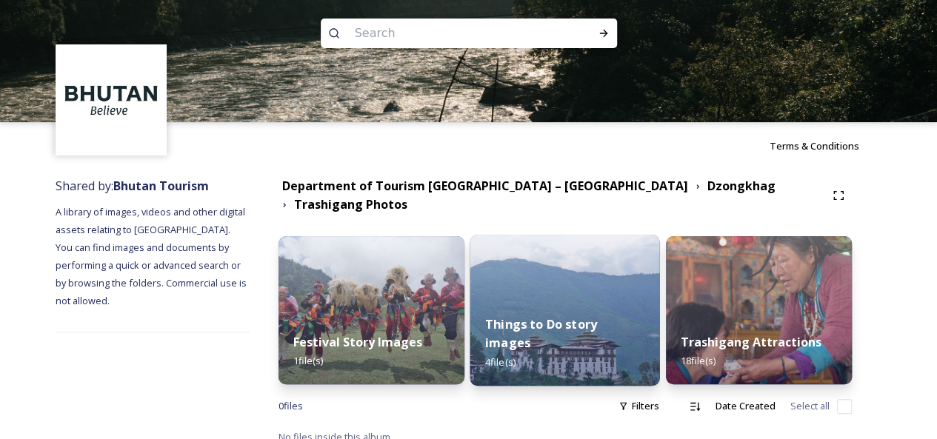
scroll to position [15, 0]
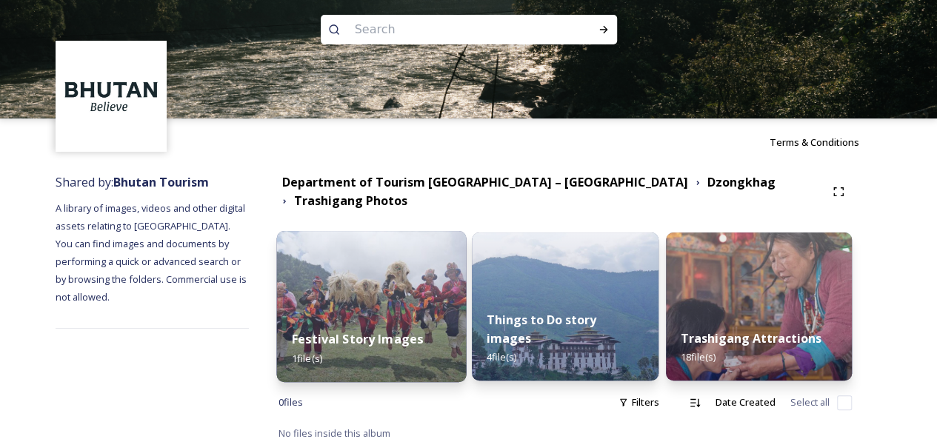
click at [387, 257] on img at bounding box center [371, 306] width 190 height 151
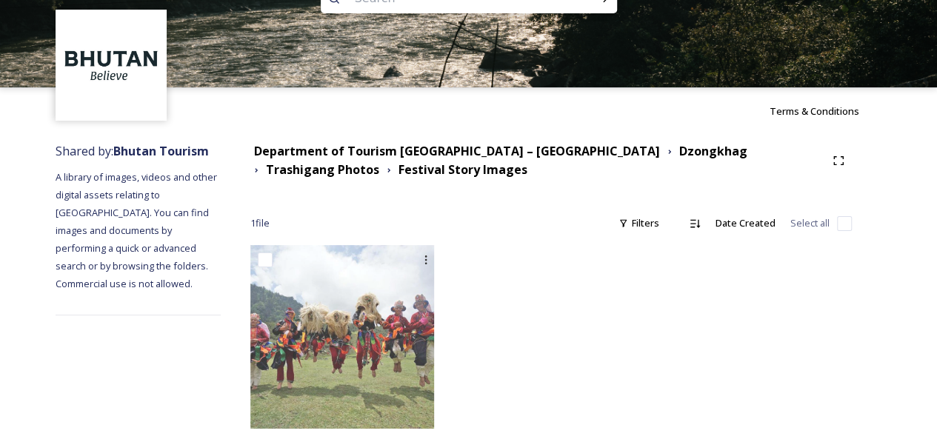
scroll to position [67, 0]
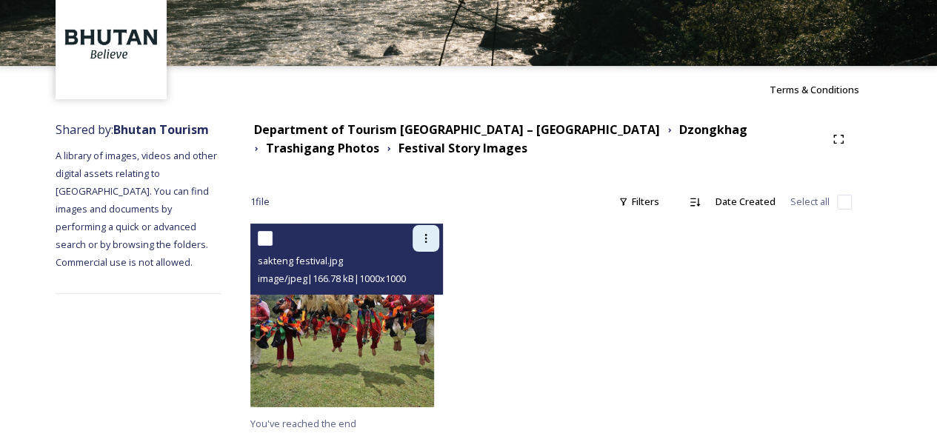
click at [432, 237] on icon at bounding box center [426, 239] width 12 height 12
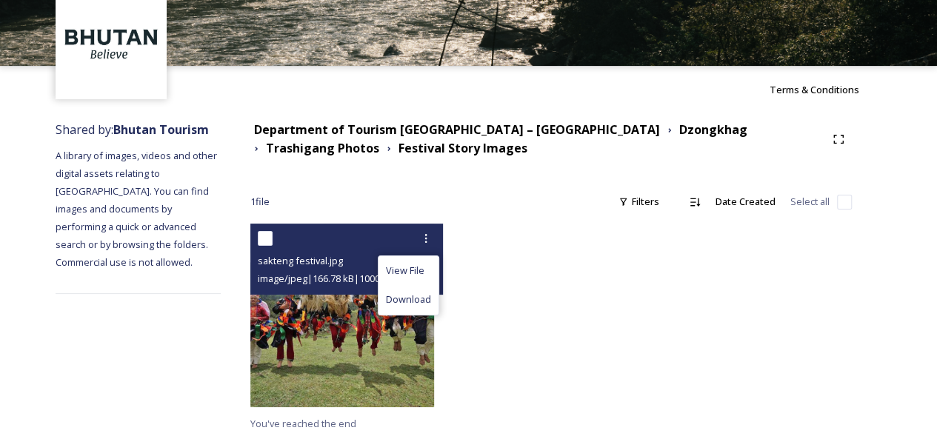
click at [341, 313] on img at bounding box center [342, 316] width 184 height 184
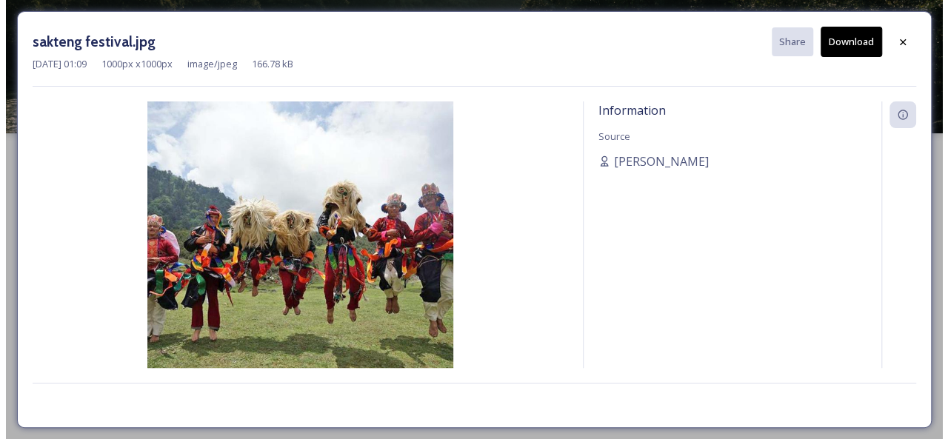
scroll to position [0, 0]
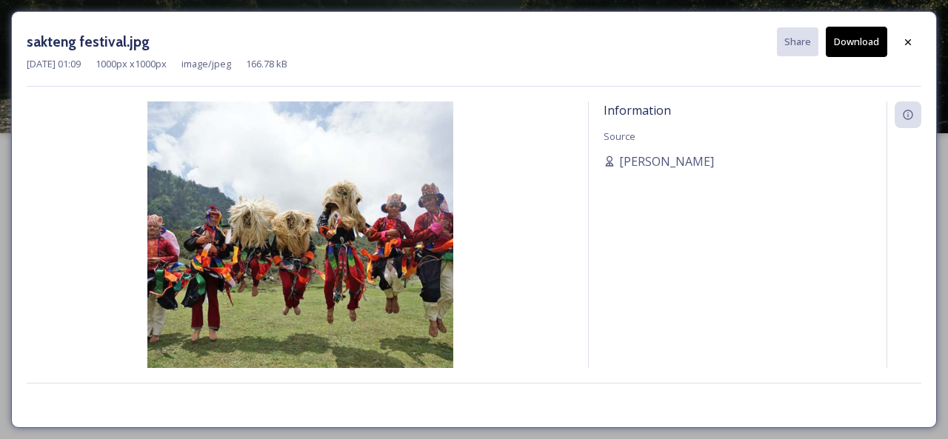
click at [861, 42] on button "Download" at bounding box center [856, 42] width 61 height 30
